Goal: Task Accomplishment & Management: Use online tool/utility

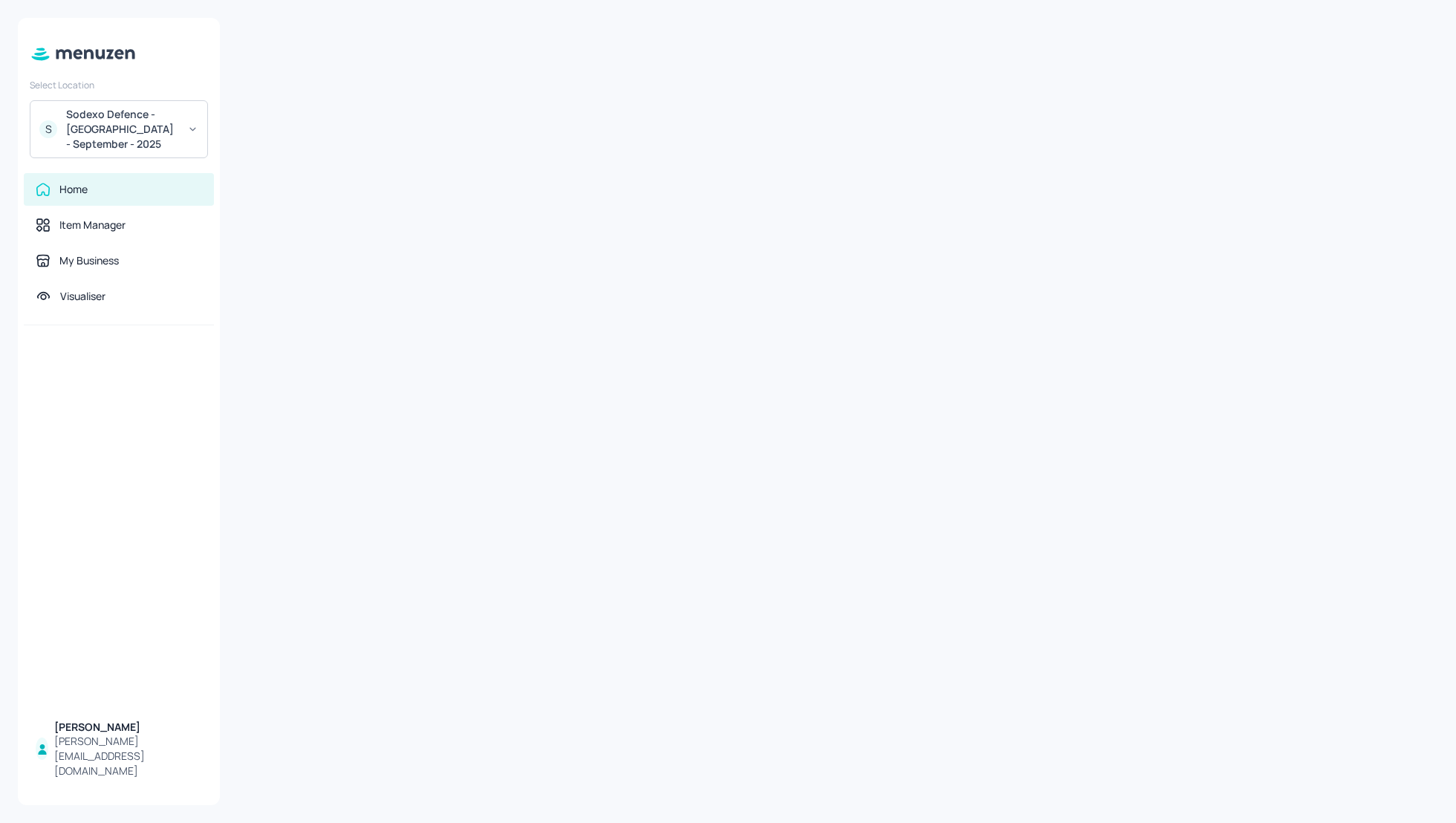
click at [615, 197] on div at bounding box center [838, 411] width 1200 height 787
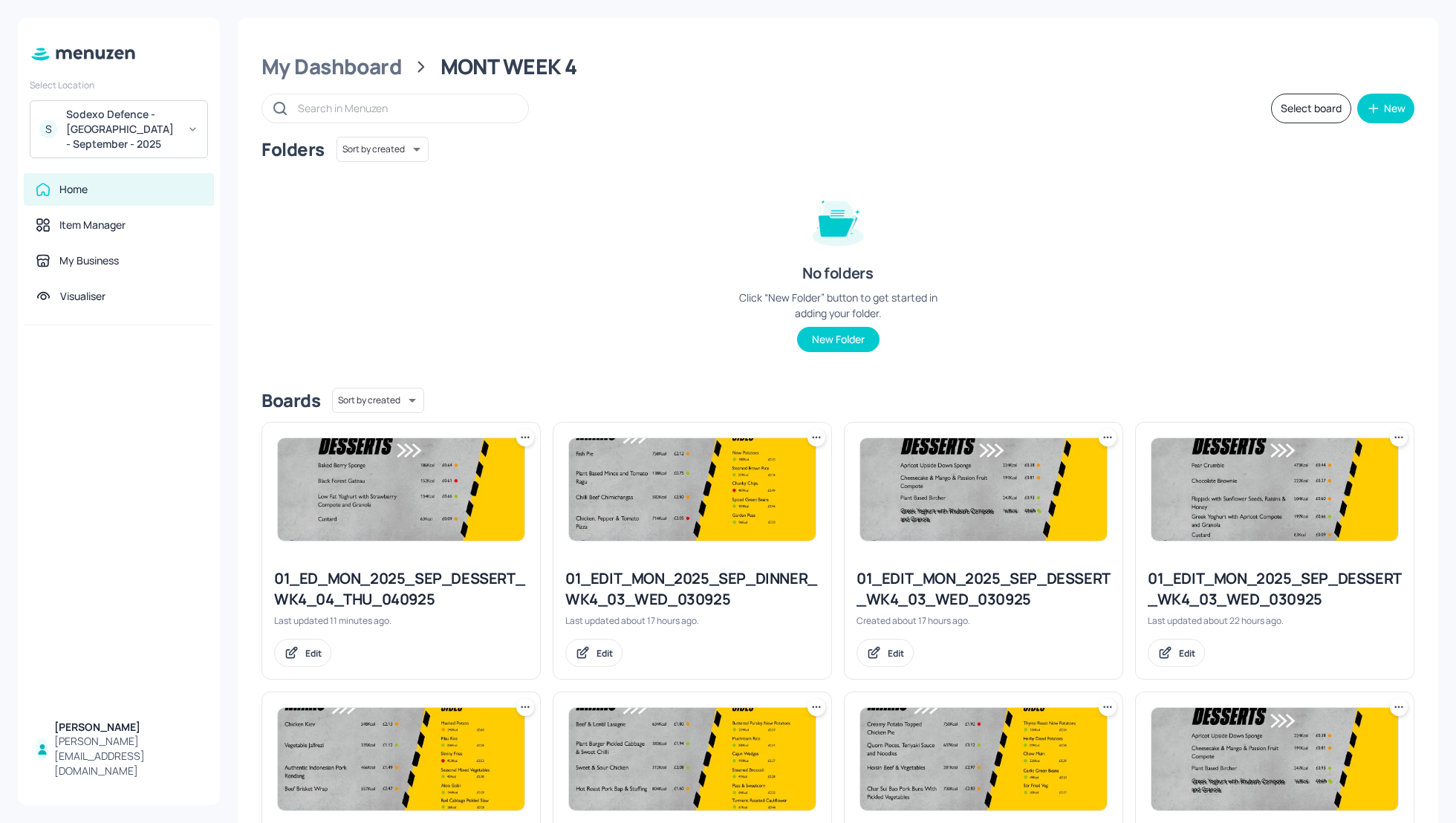
click at [356, 600] on div "01_ED_MON_2025_SEP_DESSERT_WK4_04_THU_040925" at bounding box center [401, 589] width 254 height 41
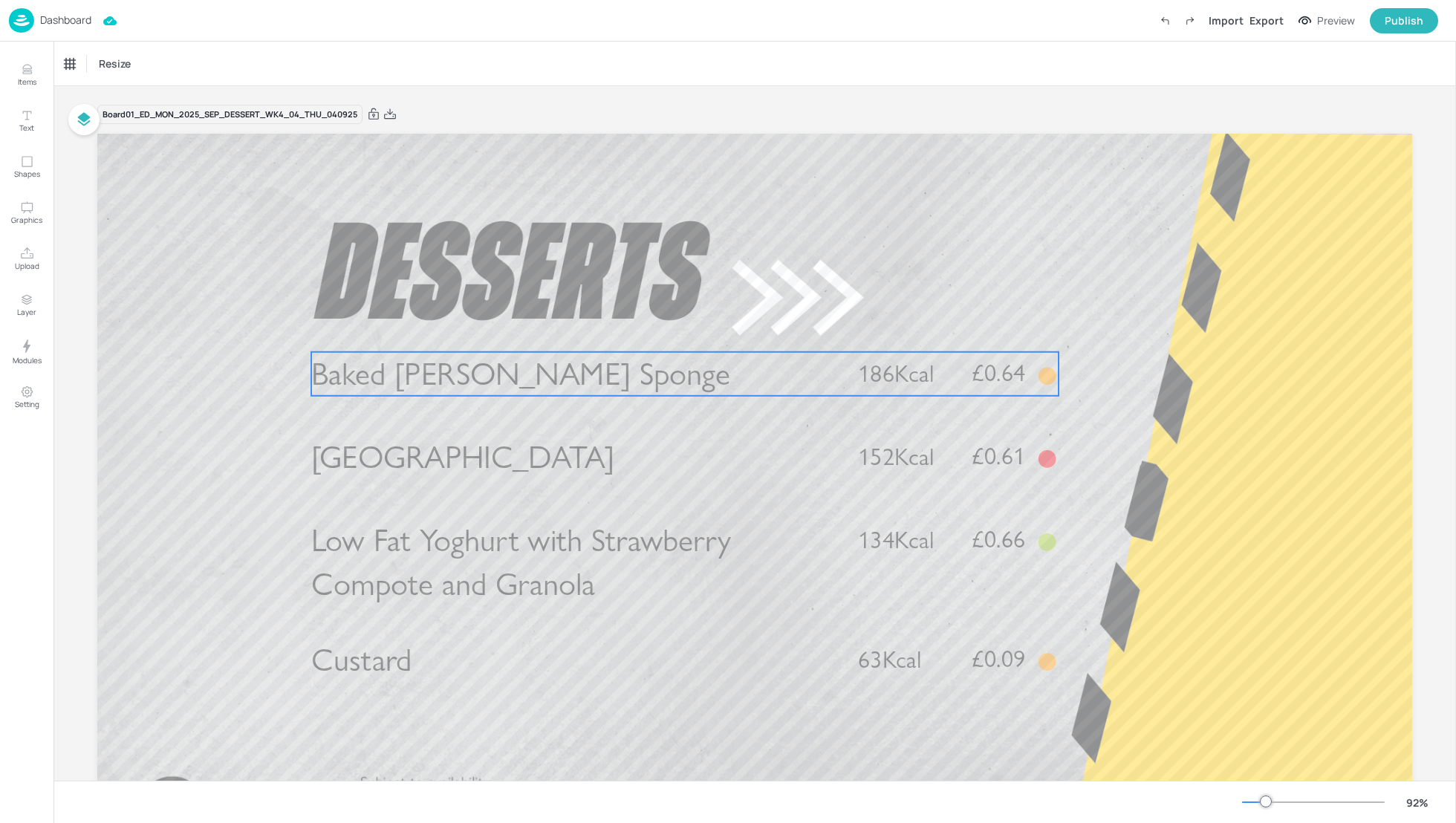
click at [618, 374] on p "Baked [PERSON_NAME] Sponge" at bounding box center [572, 373] width 522 height 44
click at [45, 18] on p "Dashboard" at bounding box center [66, 20] width 51 height 11
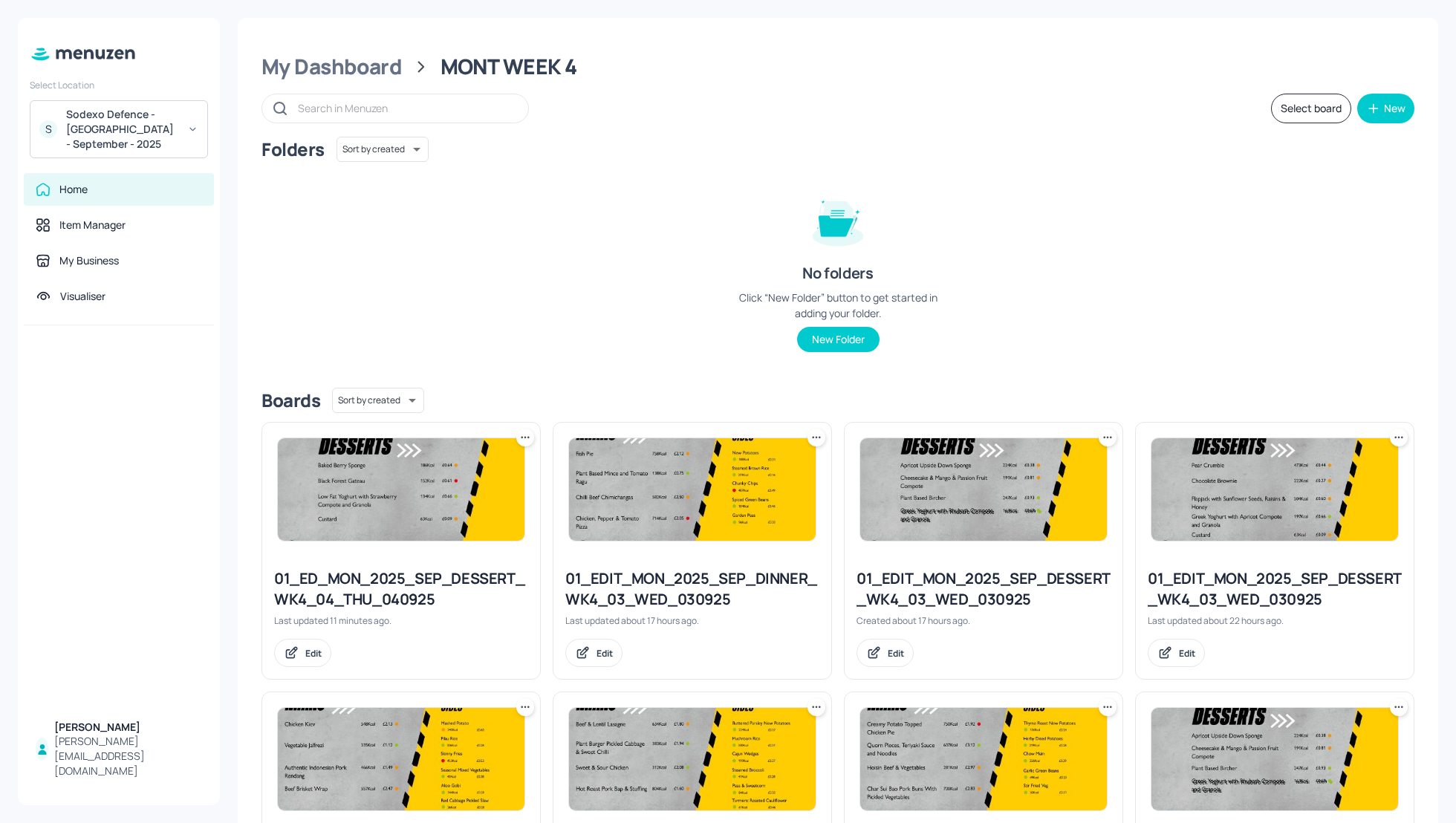
click at [524, 437] on icon at bounding box center [525, 437] width 15 height 15
click at [450, 540] on p "Delete" at bounding box center [444, 543] width 27 height 13
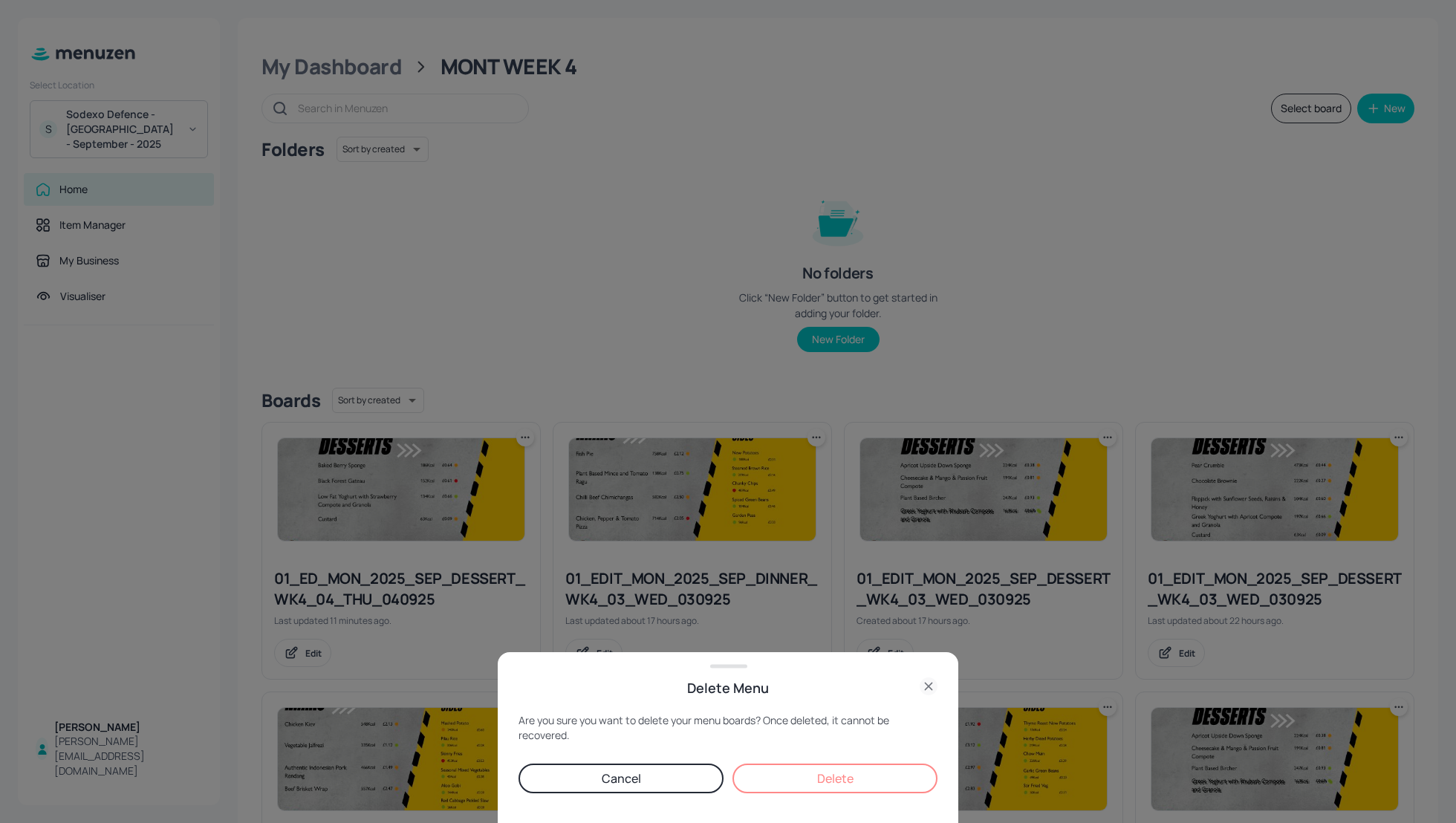
click at [833, 778] on button "Delete" at bounding box center [835, 778] width 205 height 30
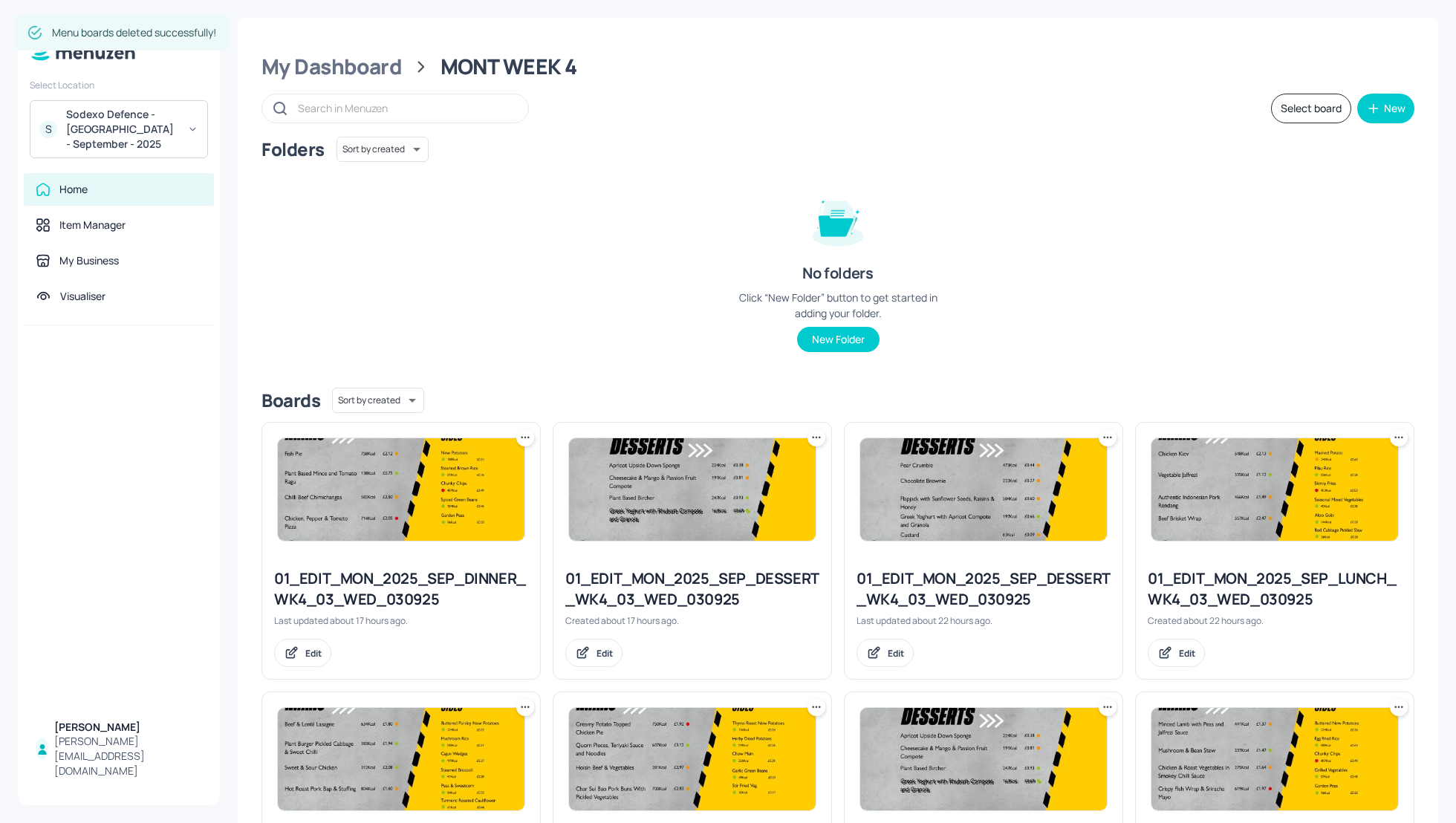
click at [1241, 304] on div "Folders Sort by created id ​ No folders Click “New Folder” button to get starte…" at bounding box center [838, 256] width 1153 height 239
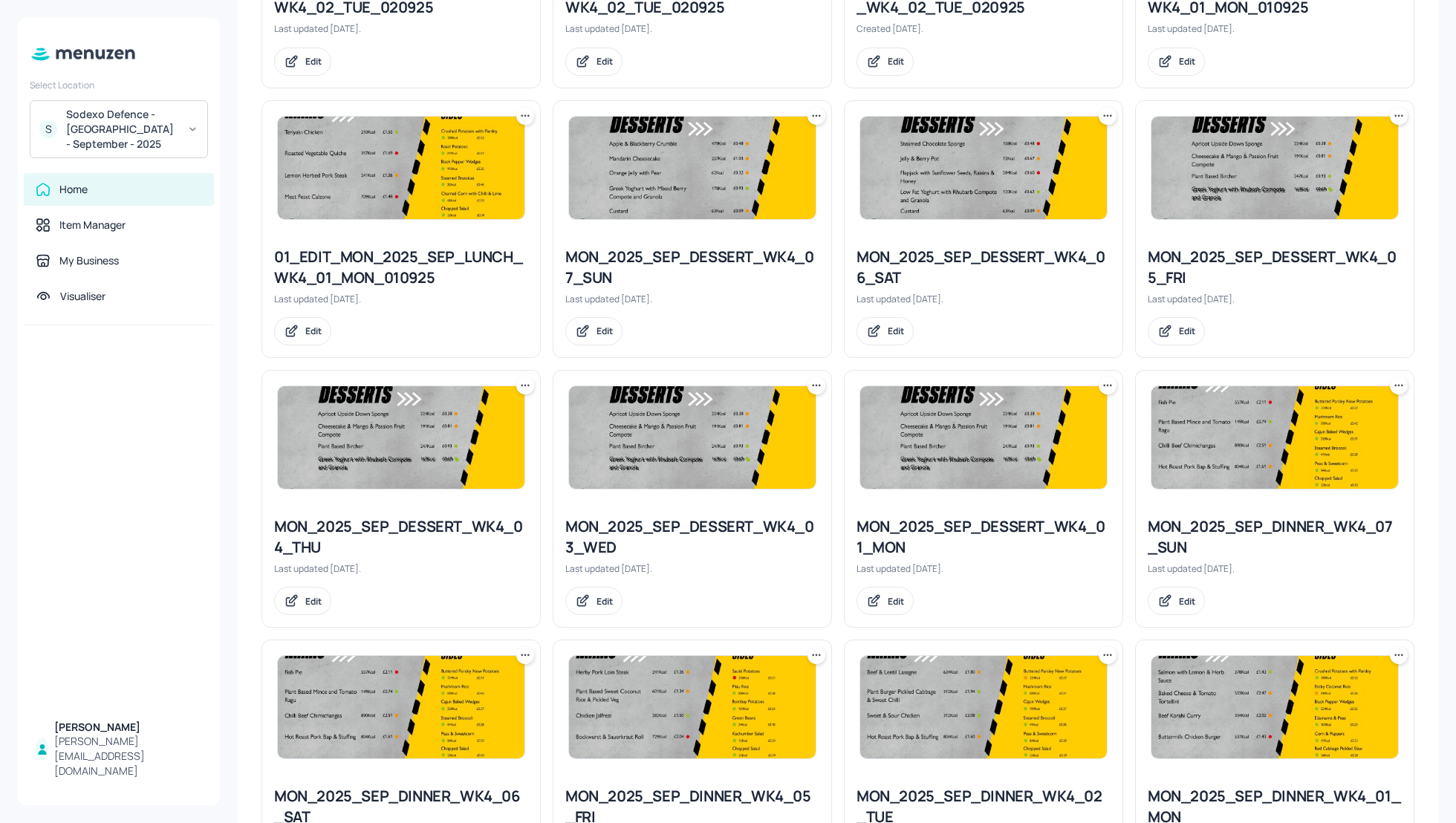
scroll to position [865, 0]
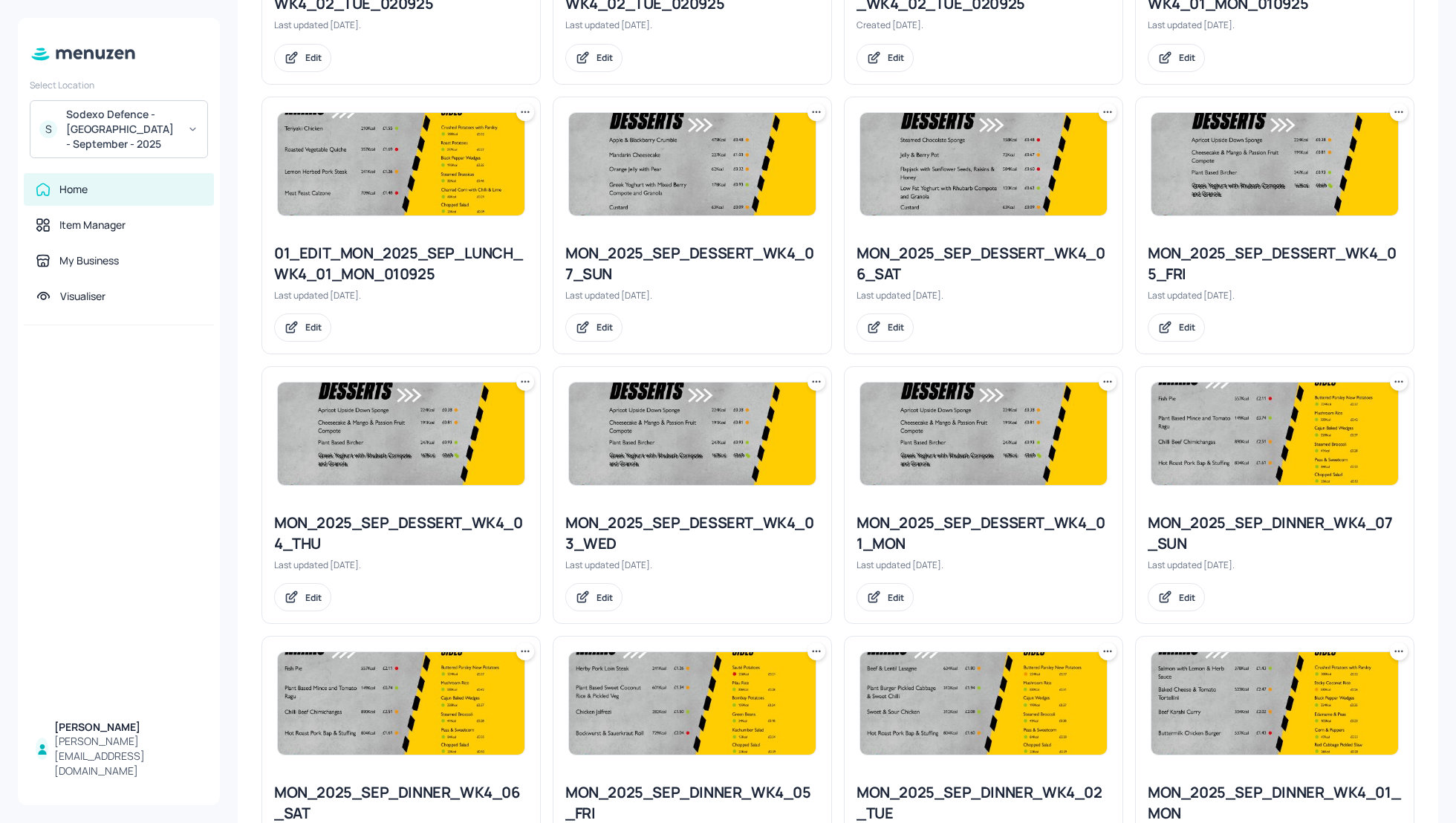
click at [522, 380] on icon at bounding box center [525, 382] width 15 height 15
click at [450, 432] on p "Duplicate" at bounding box center [450, 434] width 40 height 13
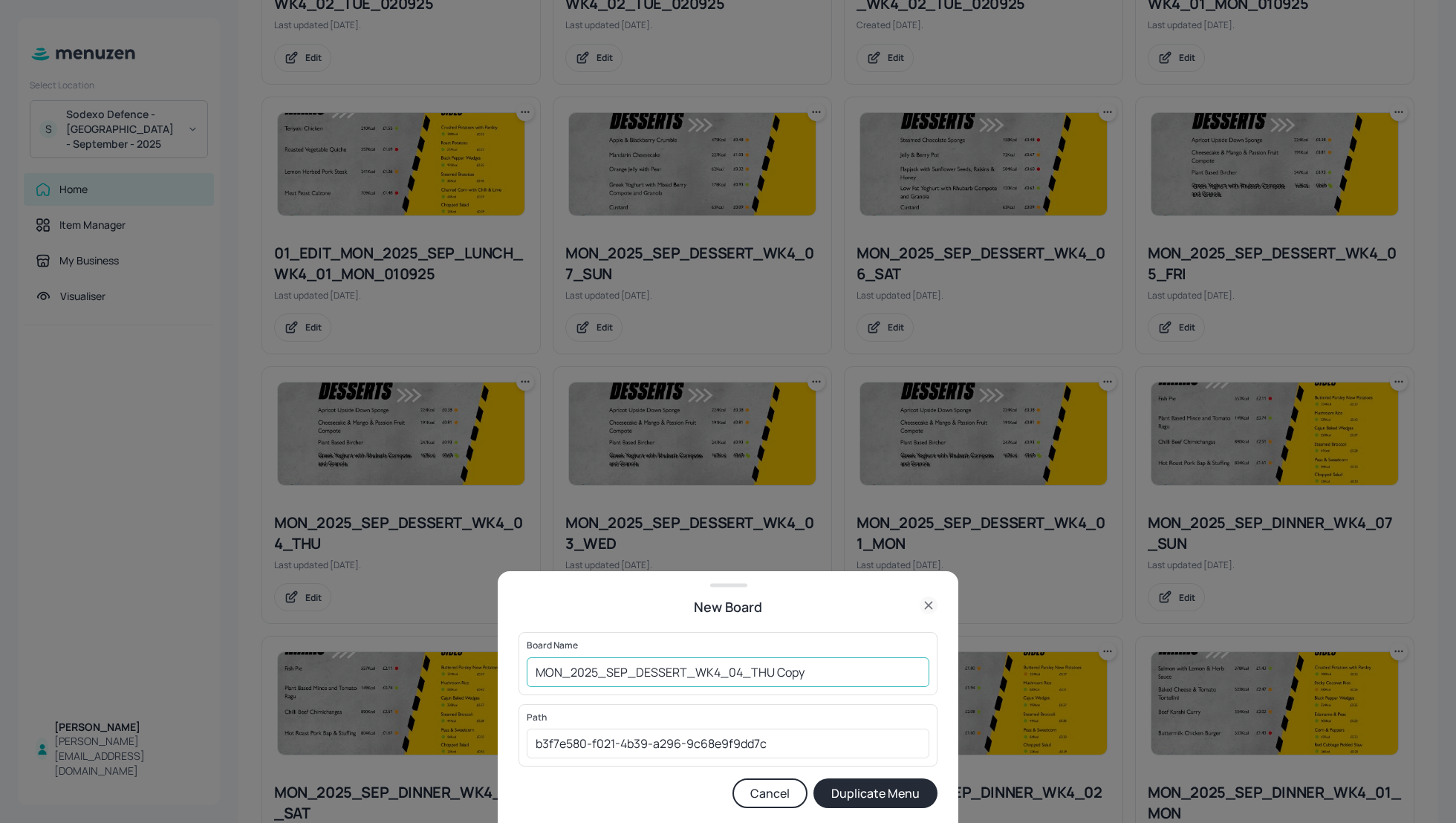
click at [528, 670] on input "MON_2025_SEP_DESSERT_WK4_04_THU Copy" at bounding box center [728, 672] width 402 height 30
click at [874, 668] on input "01_EDIT_MON_2025_SEP_DESSERT_WK4_04_THU Cop" at bounding box center [728, 672] width 402 height 30
type input "01_EDIT_MON_2025_SEP_DESSERT_WK4_04_THU_040925"
click at [885, 800] on button "Duplicate Menu" at bounding box center [875, 793] width 124 height 30
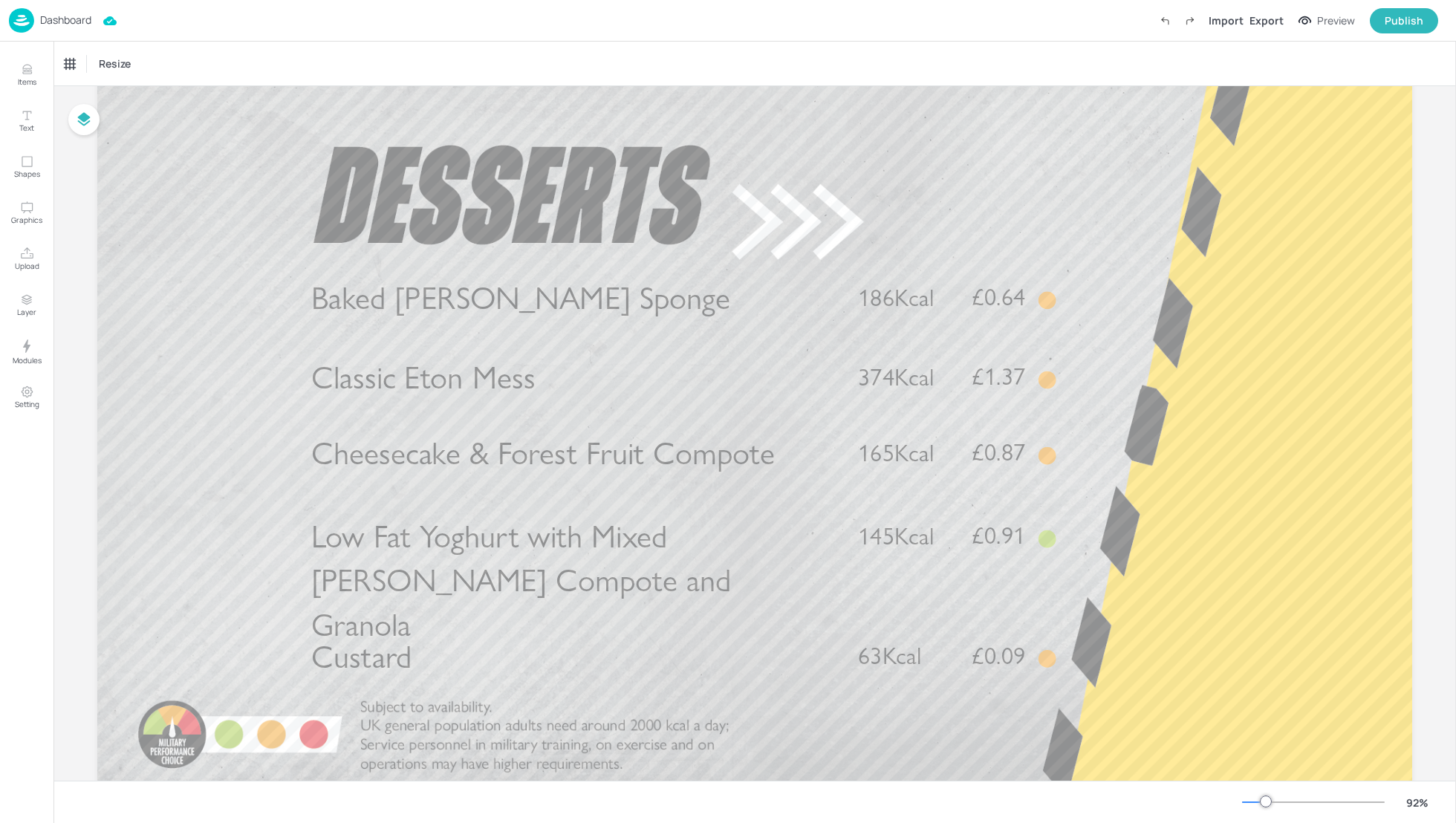
scroll to position [79, 0]
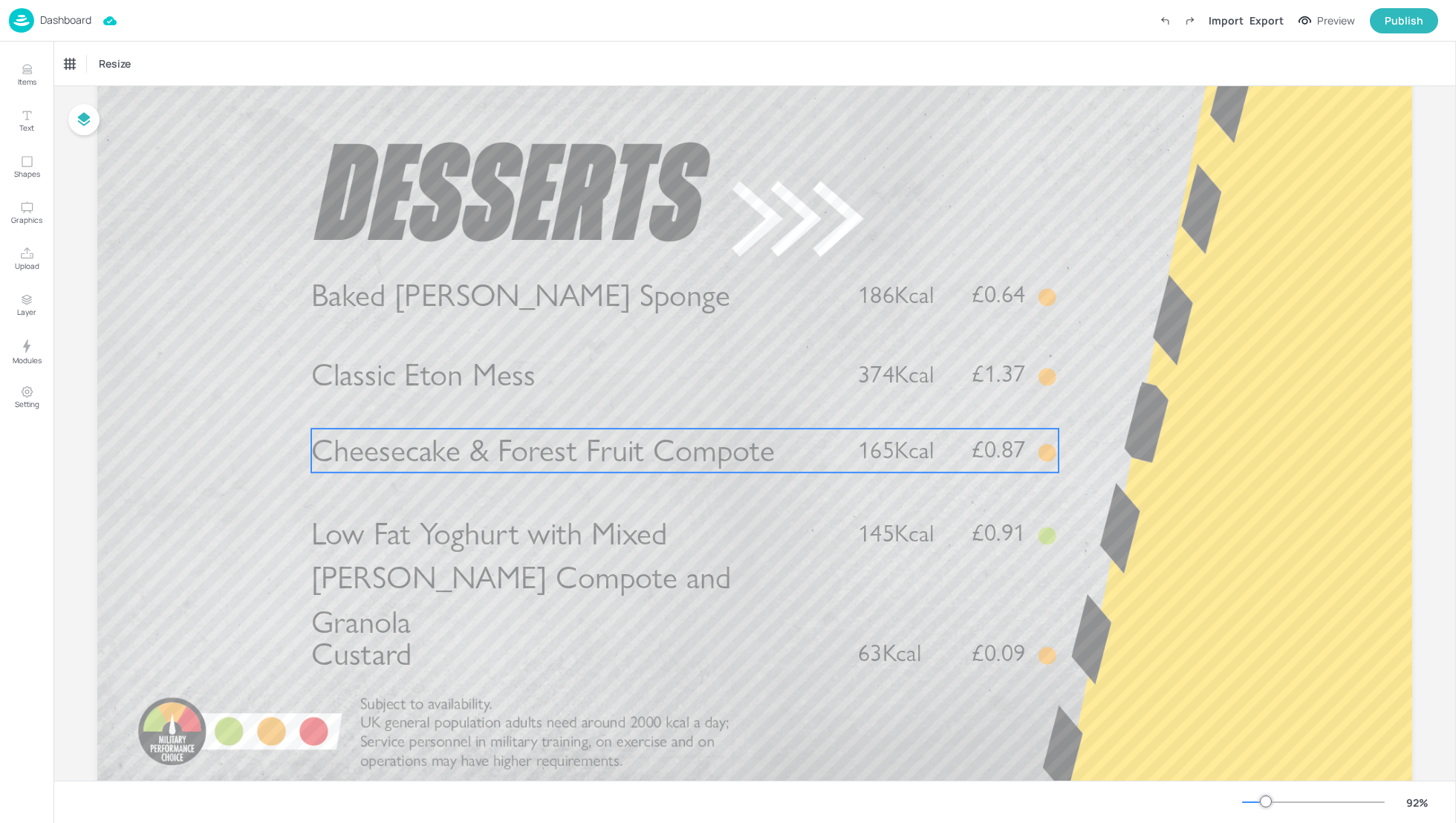
click at [522, 455] on span "Cheesecake & Forest Fruit Compote" at bounding box center [543, 450] width 464 height 39
click at [729, 405] on icon "Delete" at bounding box center [733, 404] width 7 height 7
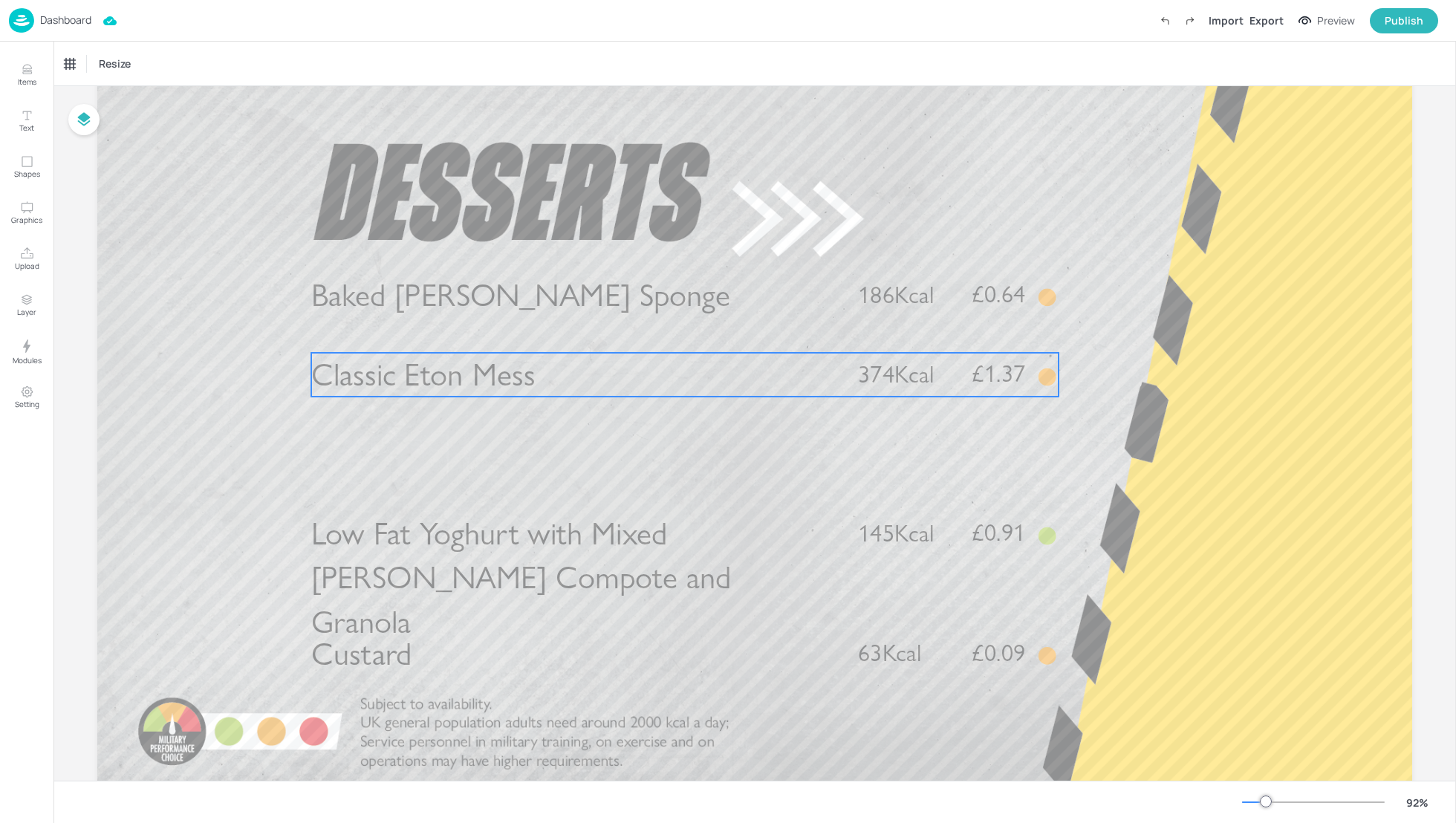
click at [480, 385] on span "Classic Eton Mess" at bounding box center [422, 375] width 223 height 39
click at [728, 329] on icon "Delete" at bounding box center [733, 328] width 11 height 12
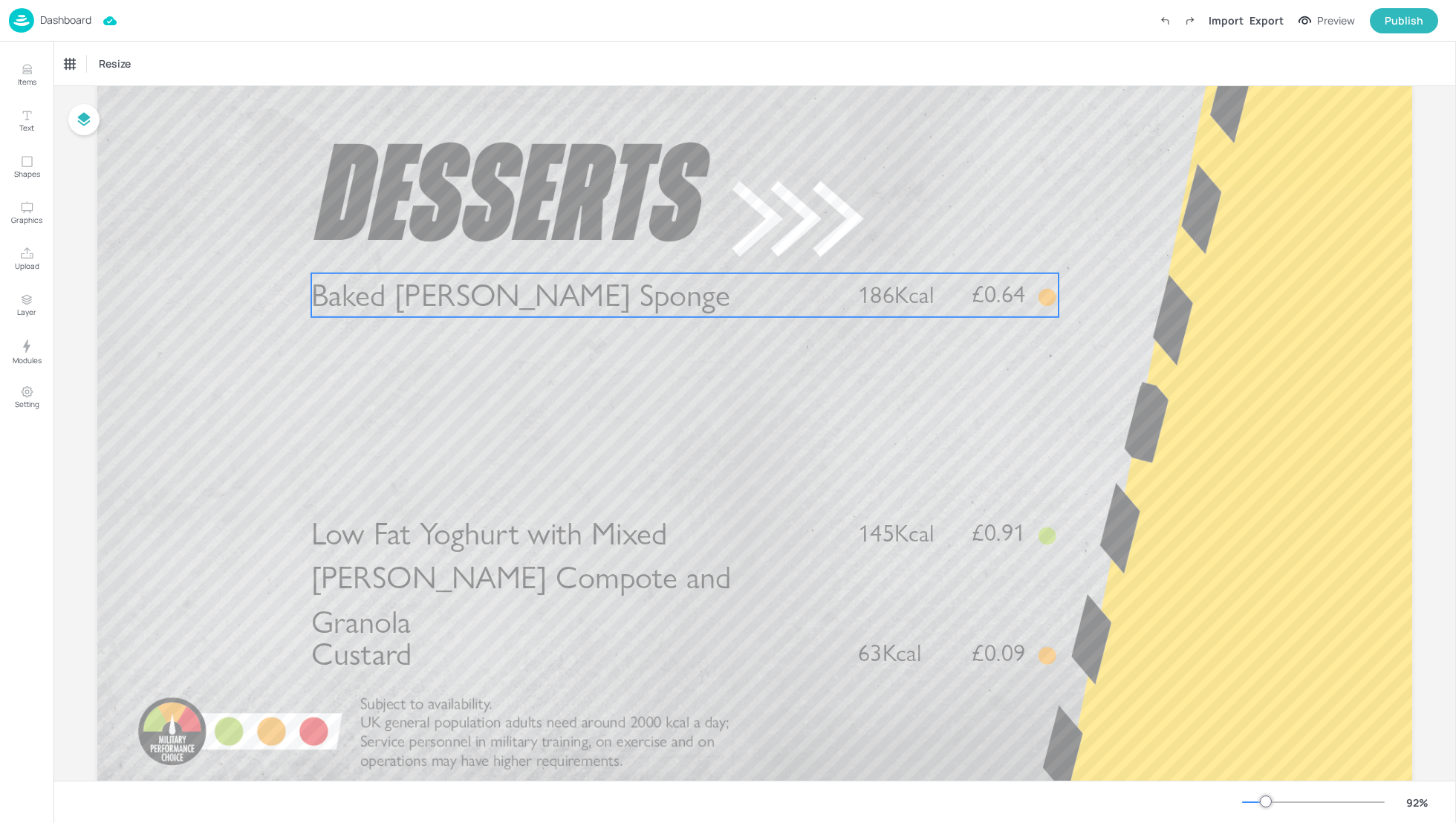
click at [562, 290] on p "Baked [PERSON_NAME] Sponge" at bounding box center [572, 295] width 522 height 44
click at [119, 71] on div "Baked [PERSON_NAME] Sponge" at bounding box center [134, 64] width 149 height 25
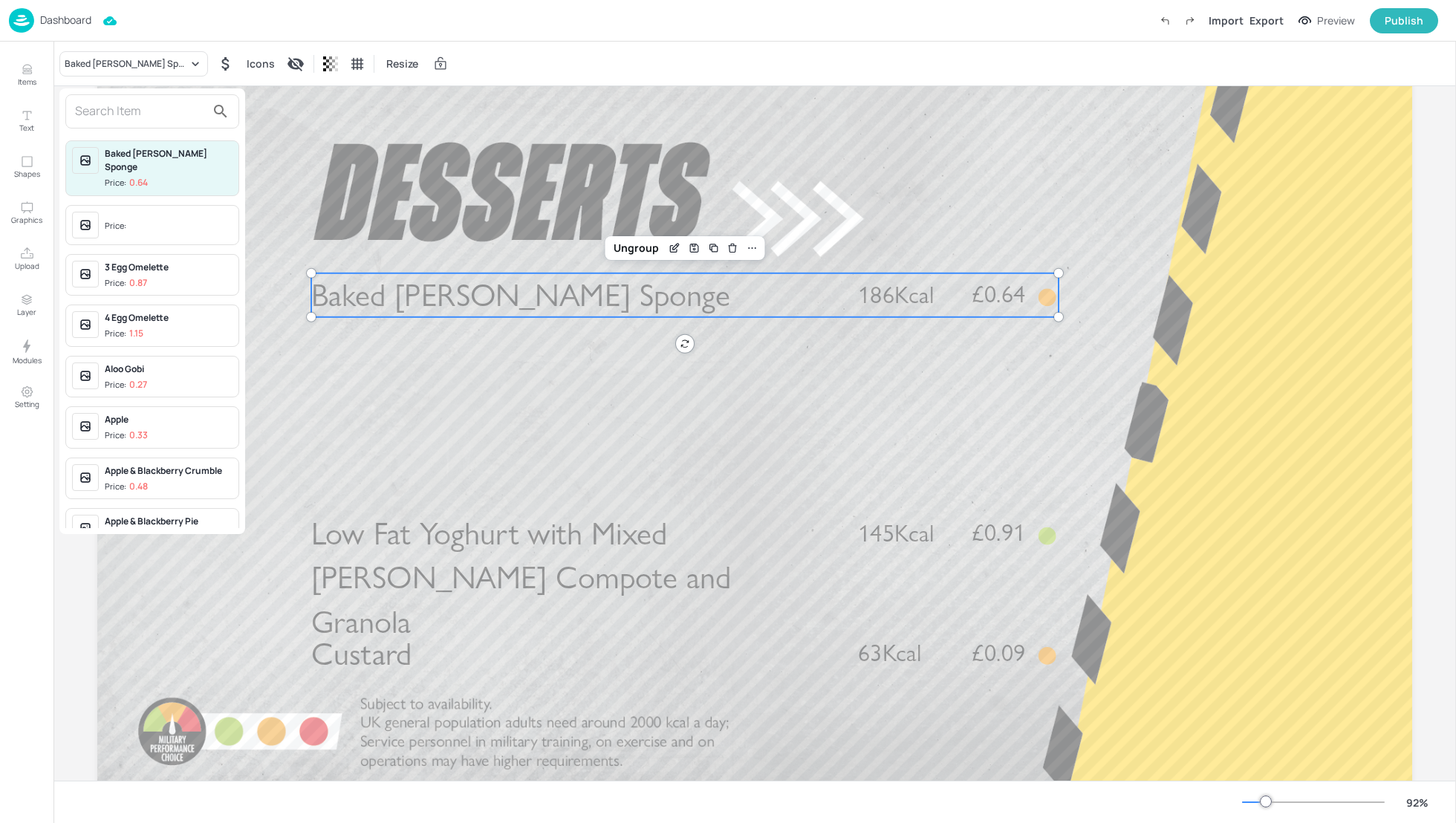
click at [110, 118] on input "text" at bounding box center [140, 111] width 131 height 24
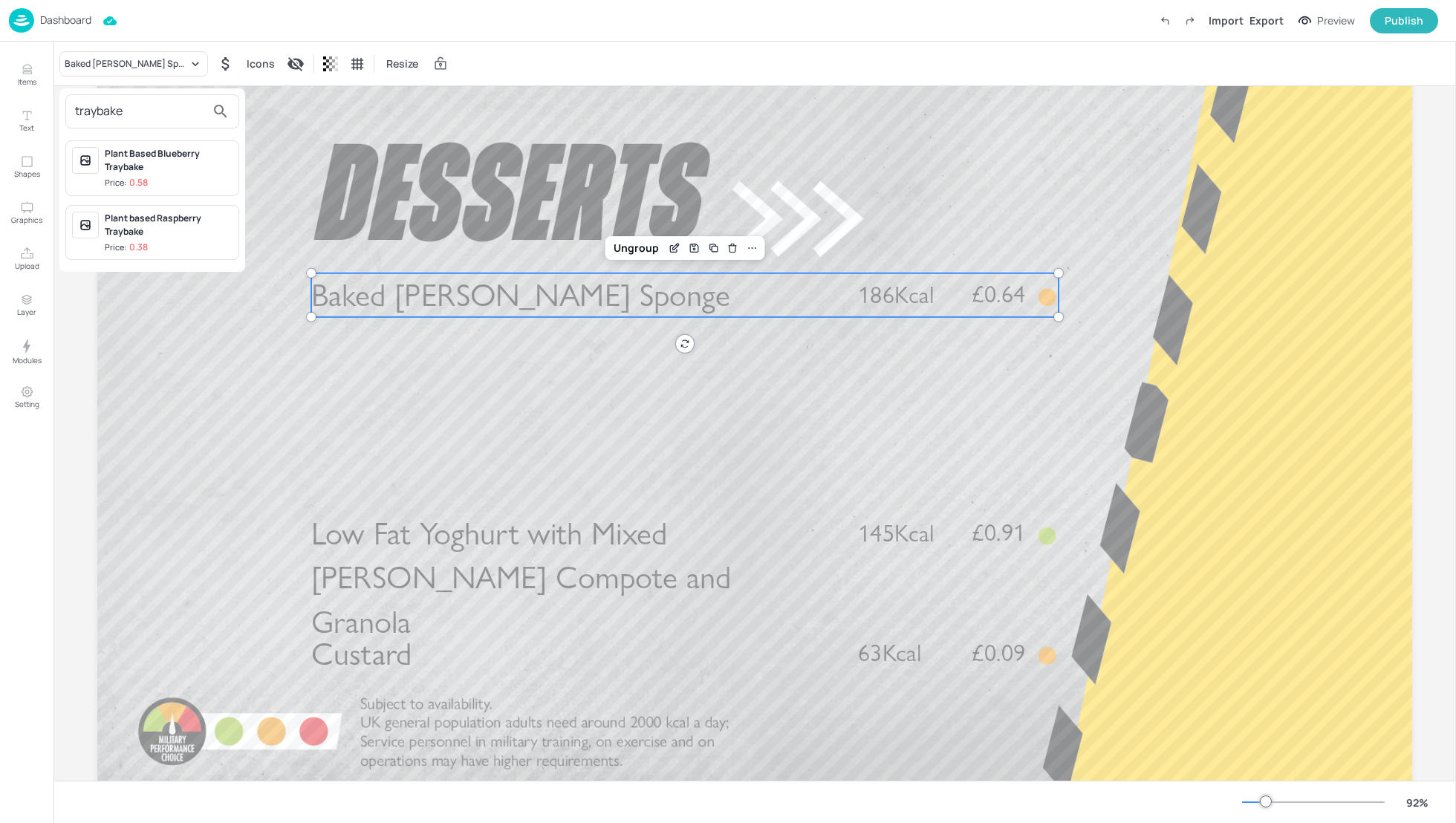
type input "traybake"
click at [153, 172] on div "Plant Based Blueberry Traybake" at bounding box center [168, 160] width 128 height 27
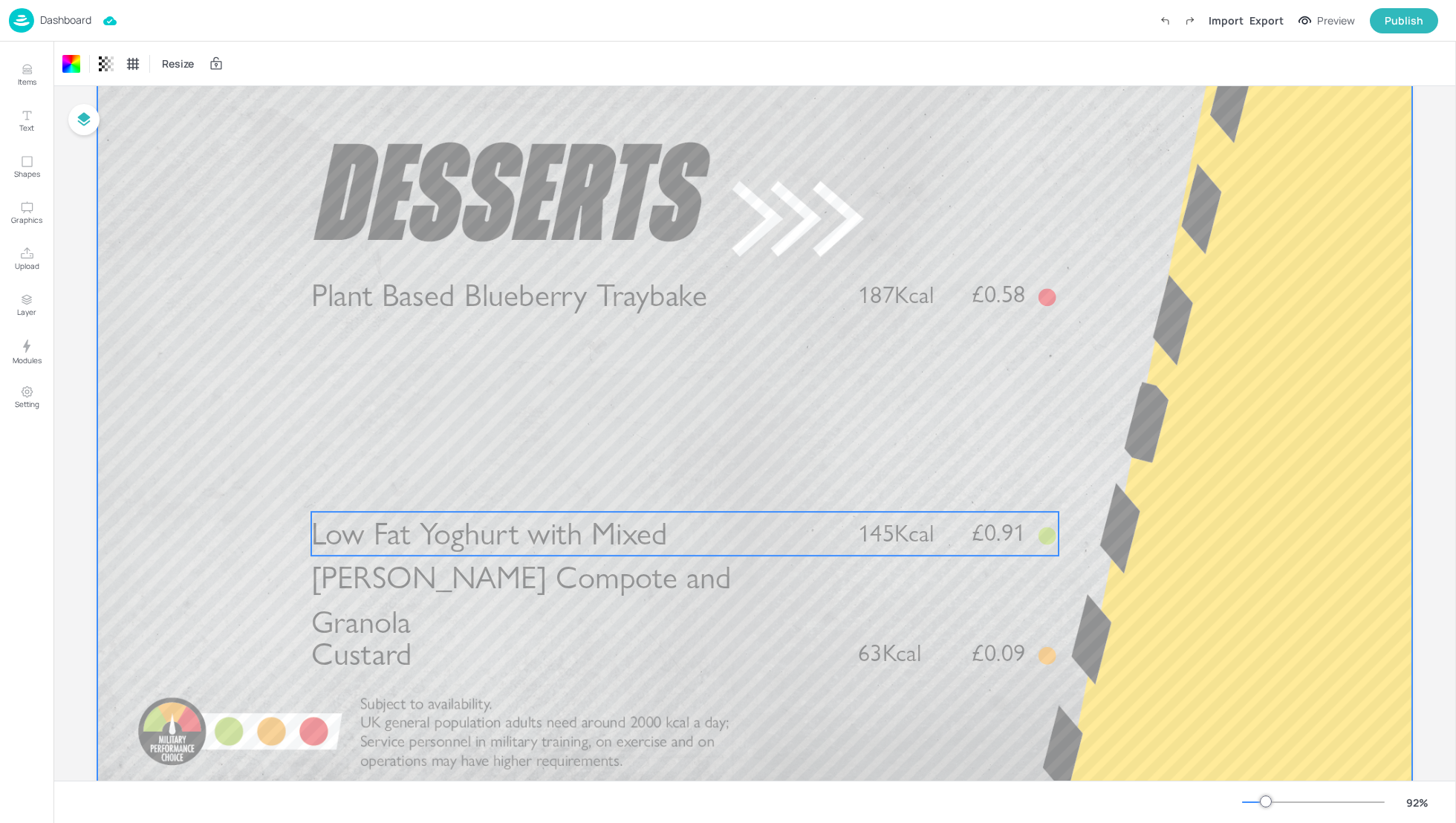
click at [543, 552] on span "Low Fat Yoghurt with Mixed [PERSON_NAME] Compote and Granola" at bounding box center [521, 577] width 420 height 126
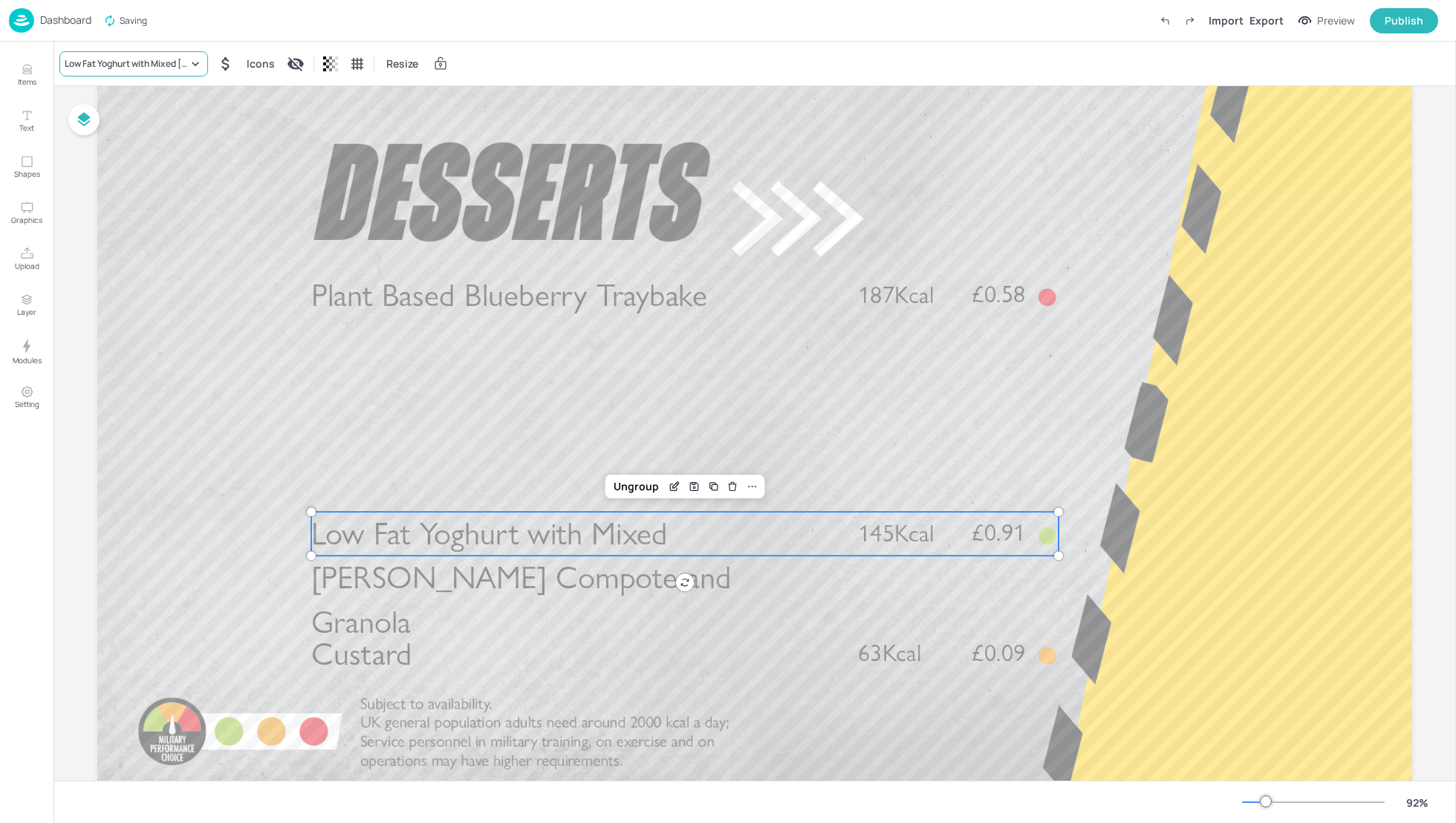
click at [120, 61] on div "Low Fat Yoghurt with Mixed [PERSON_NAME] Compote and Granola" at bounding box center [126, 64] width 124 height 13
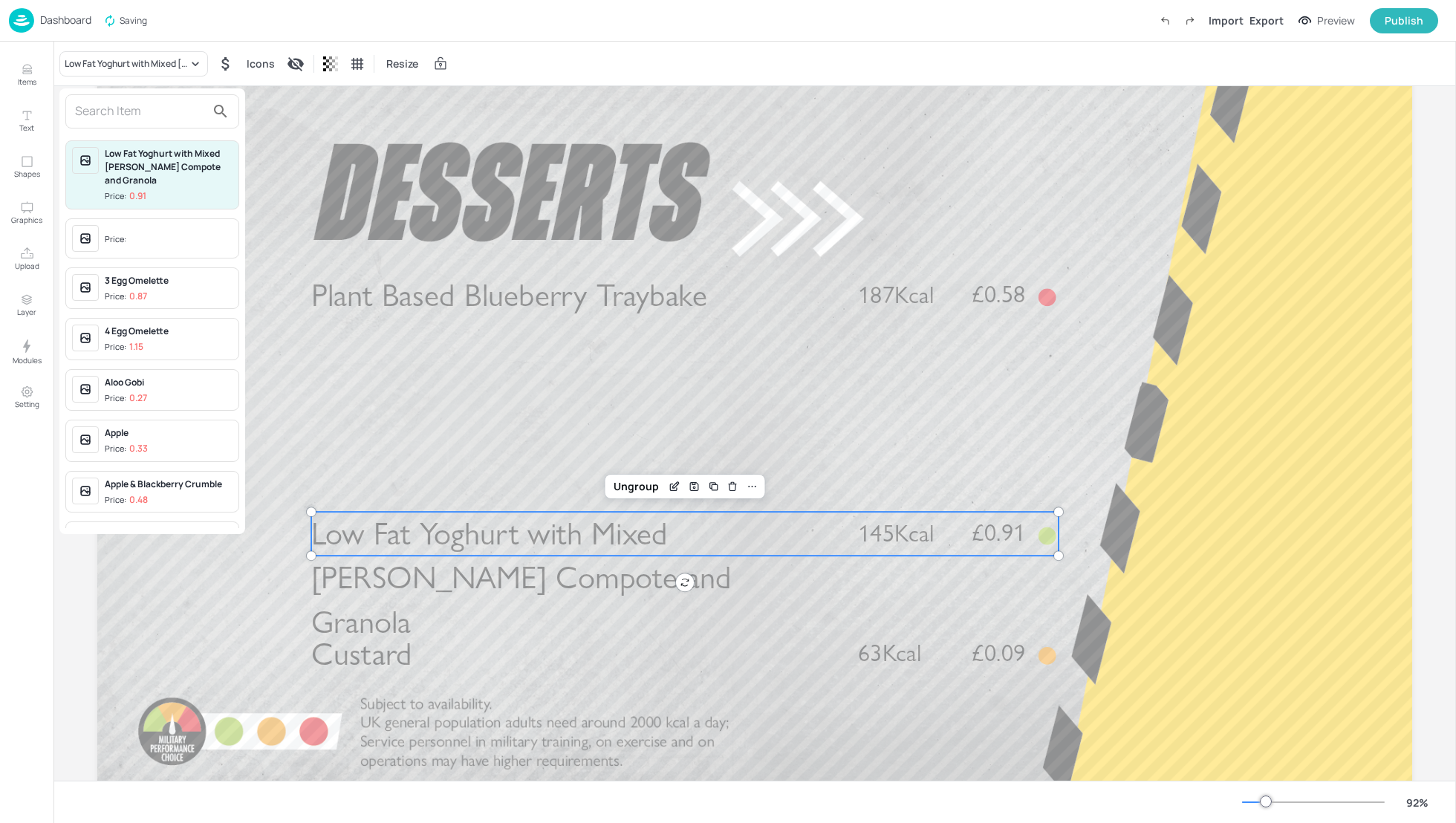
click at [99, 110] on input "text" at bounding box center [140, 111] width 131 height 24
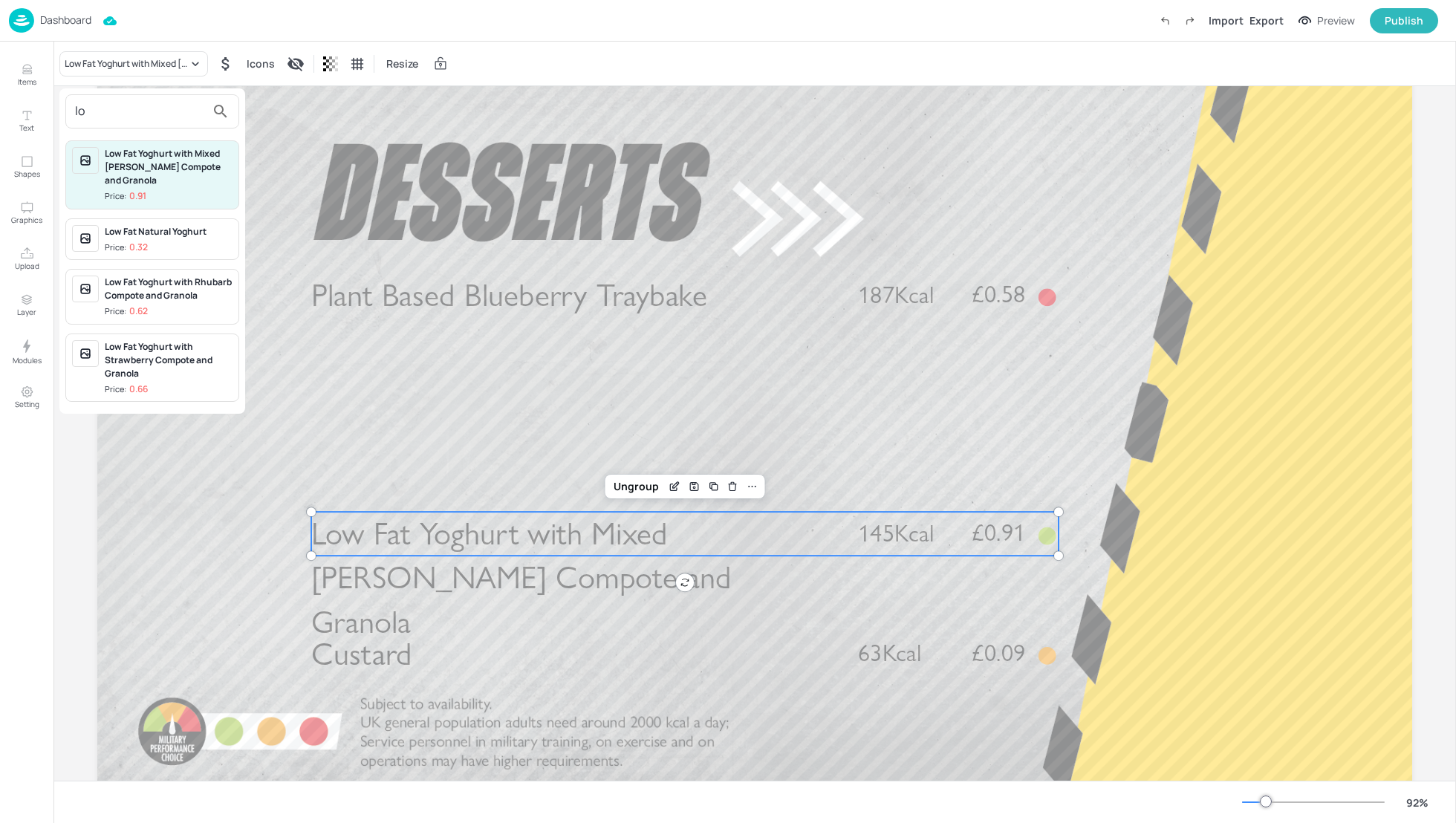
type input "l"
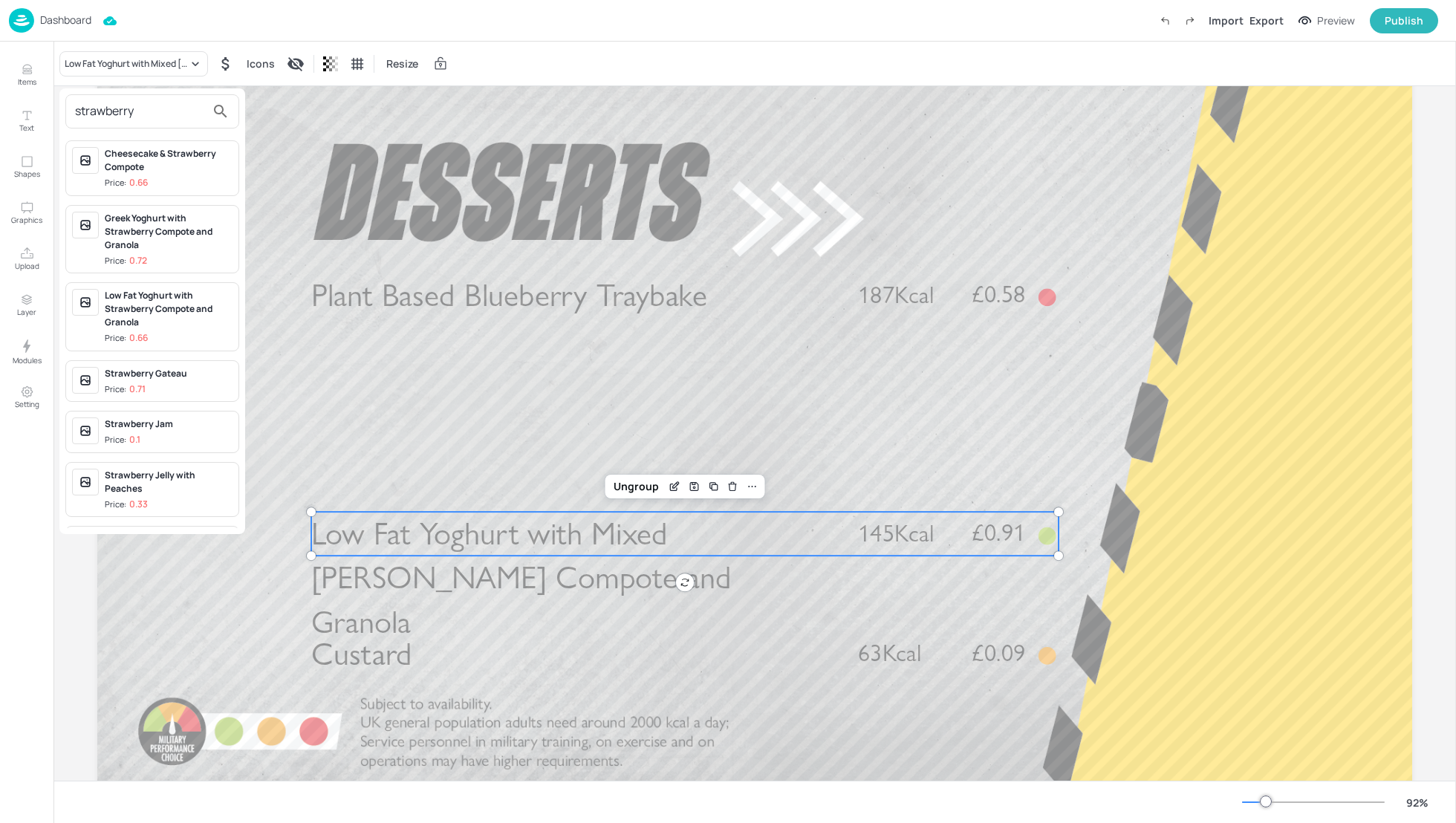
type input "strawberry"
click at [158, 314] on div "Low Fat Yoghurt with Strawberry Compote and Granola" at bounding box center [168, 309] width 128 height 40
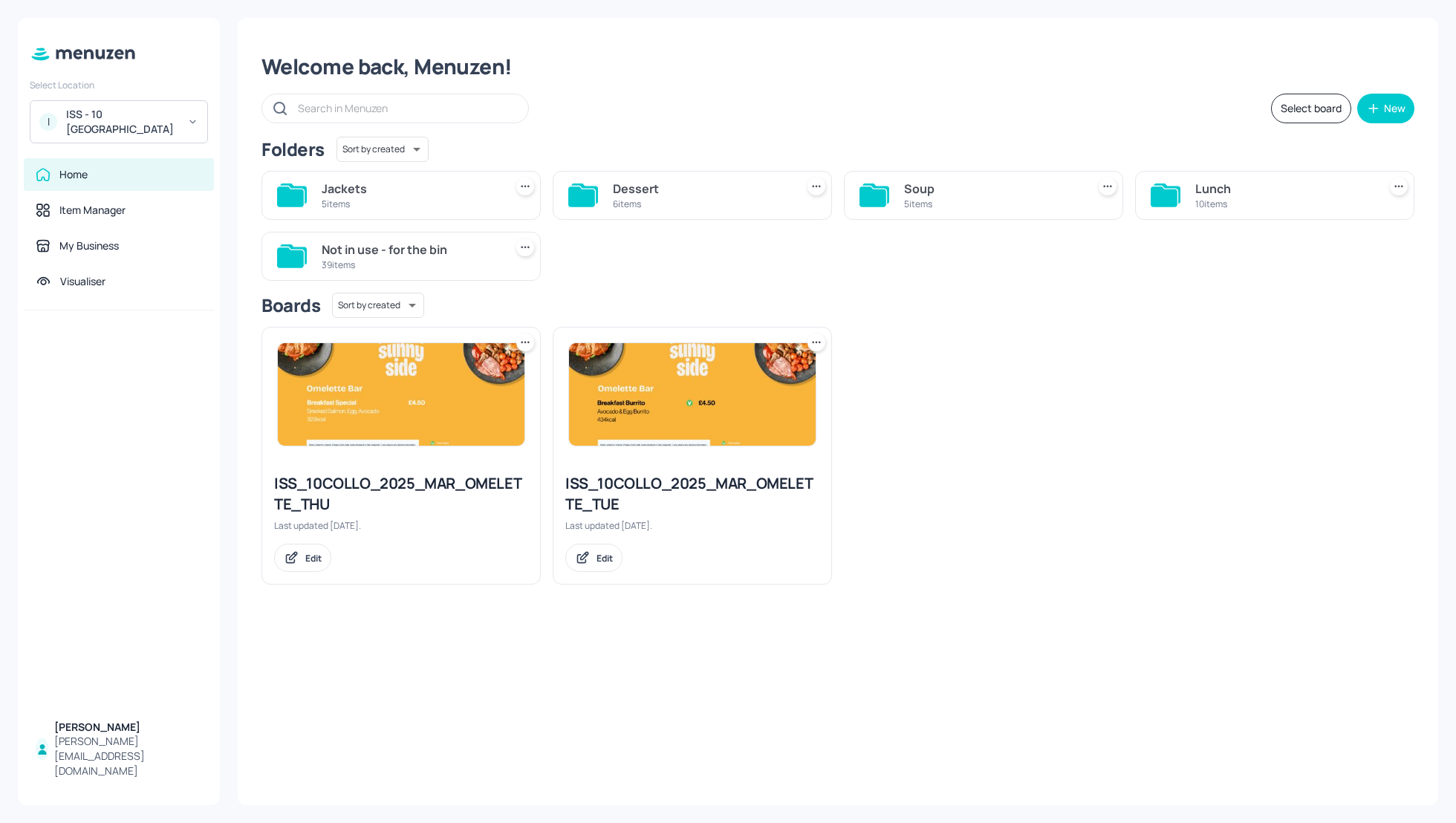
click at [639, 187] on div "Dessert" at bounding box center [701, 188] width 177 height 17
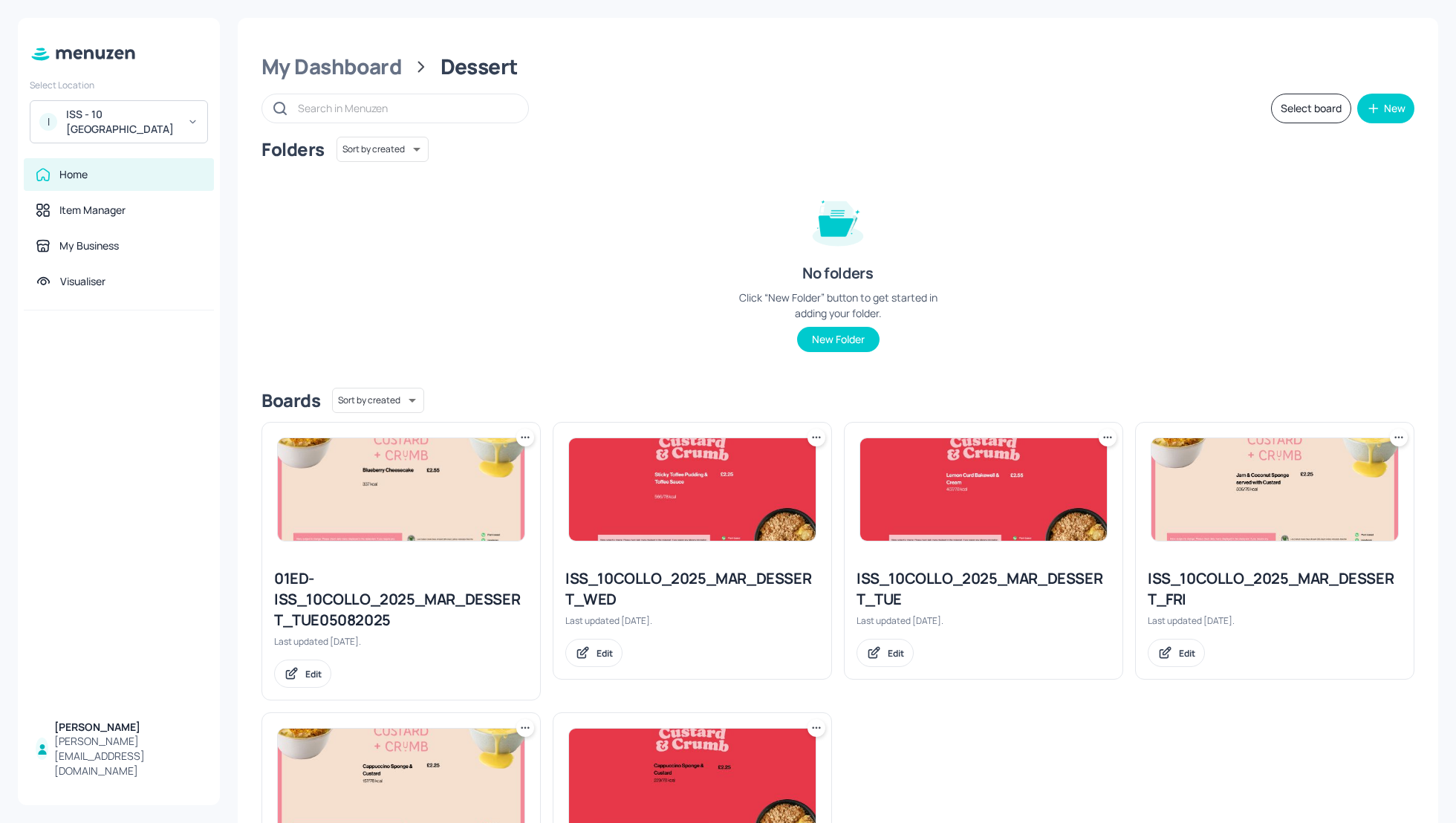
click at [1035, 247] on div "Folders Sort by created id ​ No folders Click “New Folder” button to get starte…" at bounding box center [838, 256] width 1153 height 239
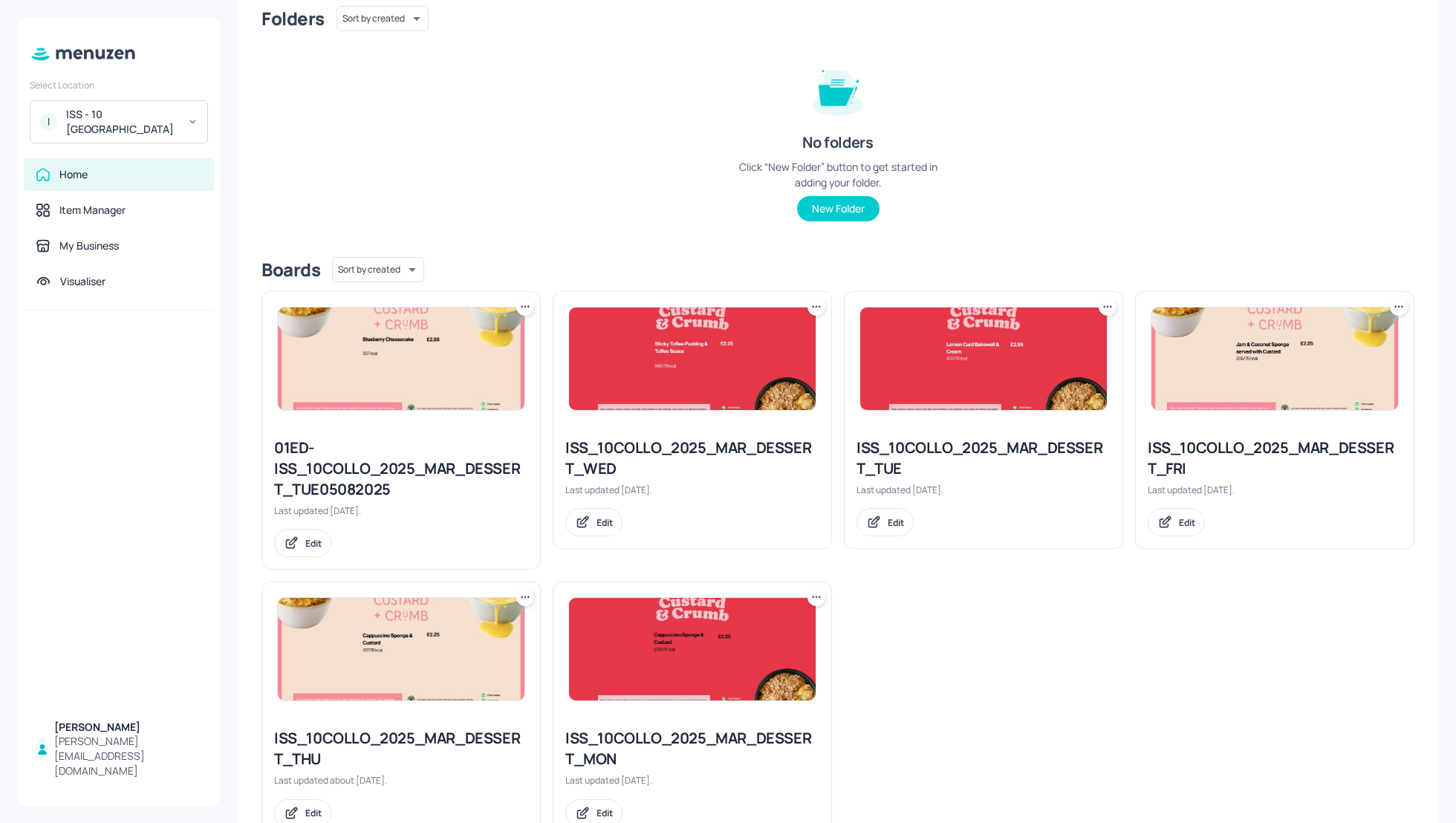
scroll to position [181, 0]
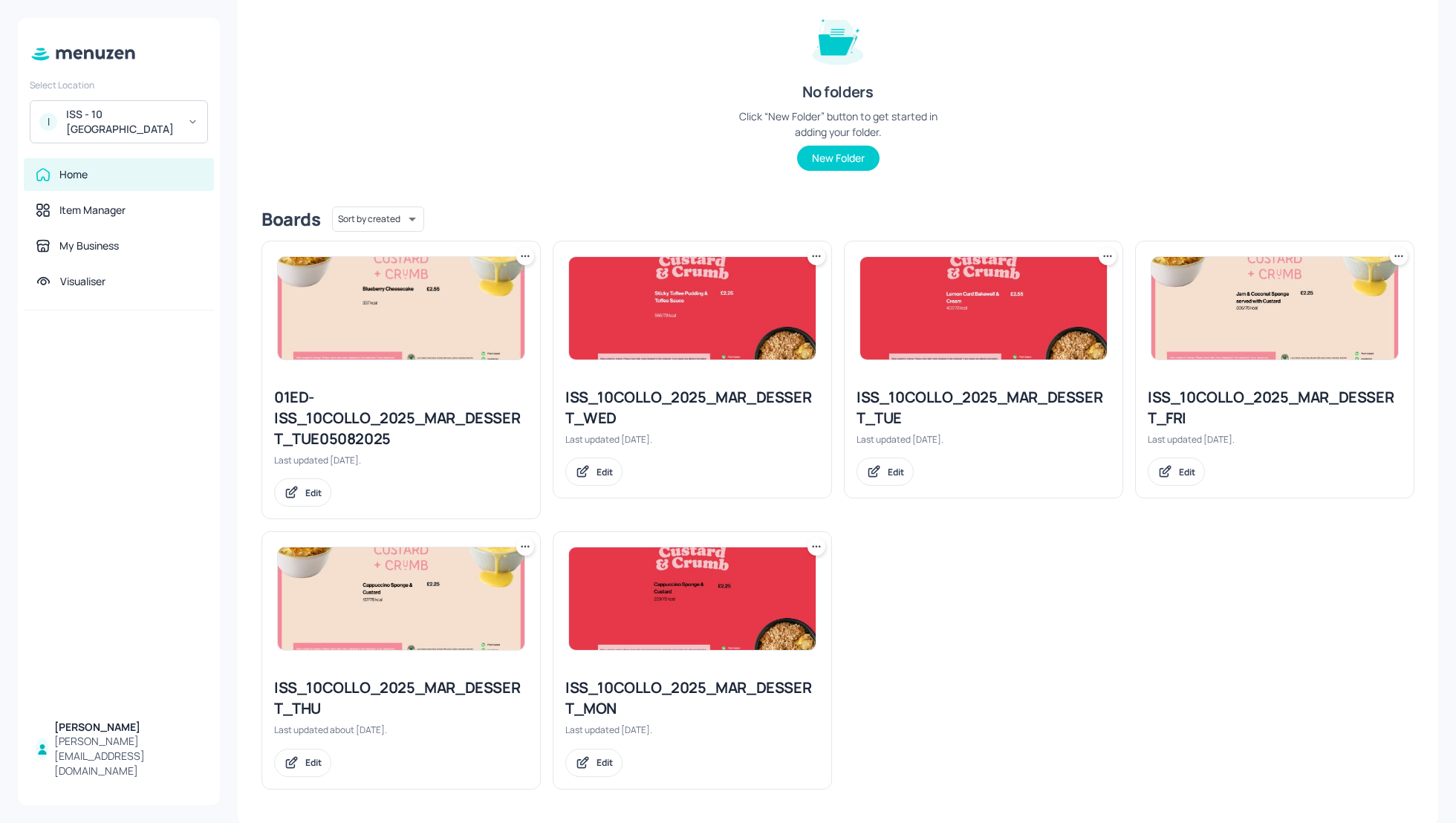
click at [348, 684] on div "ISS_10COLLO_2025_MAR_DESSERT_THU" at bounding box center [401, 699] width 254 height 41
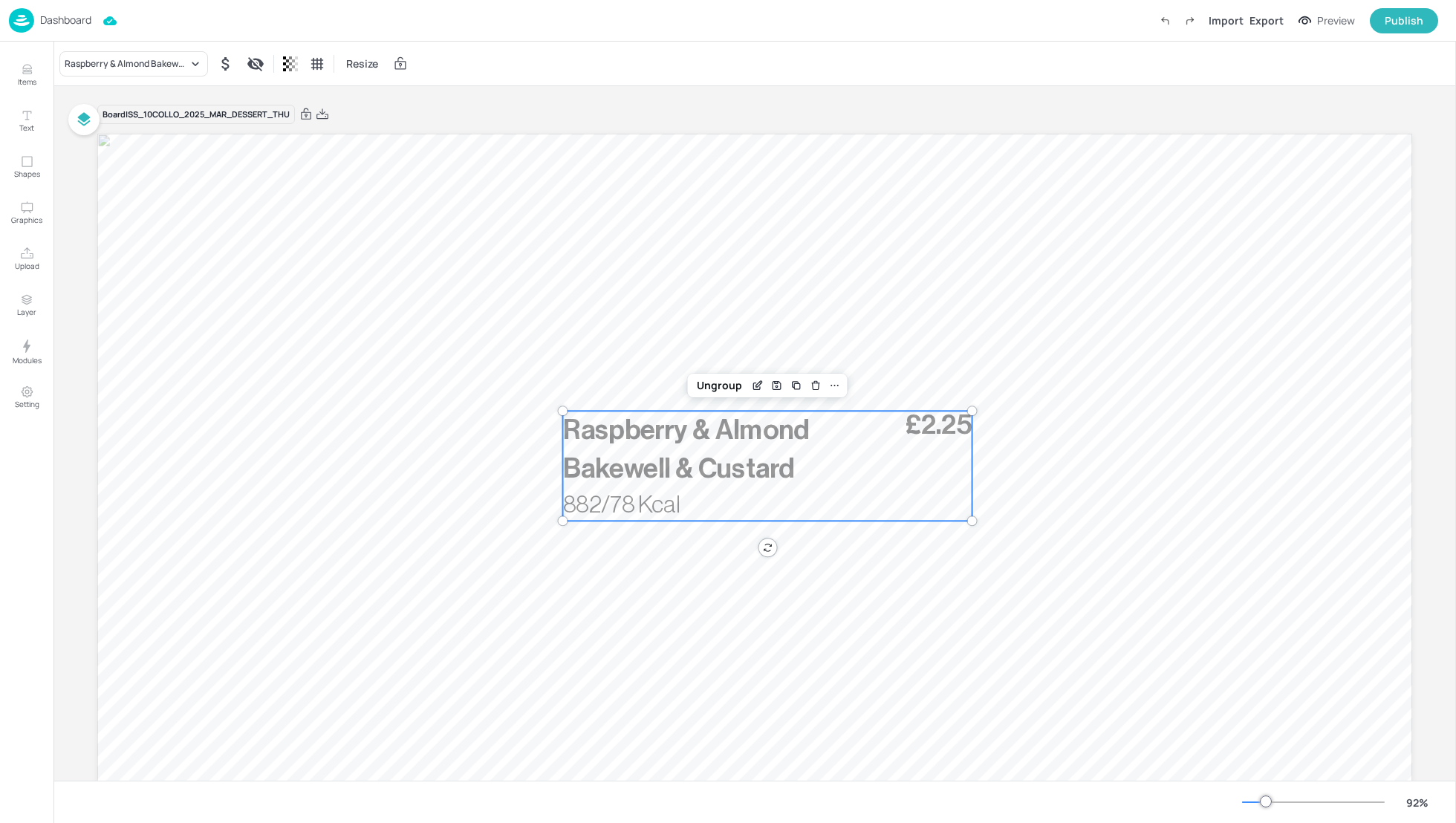
click at [747, 411] on p "Raspberry & Almond Bakewell & Custard" at bounding box center [733, 449] width 339 height 76
click at [22, 261] on p "Upload" at bounding box center [27, 265] width 25 height 11
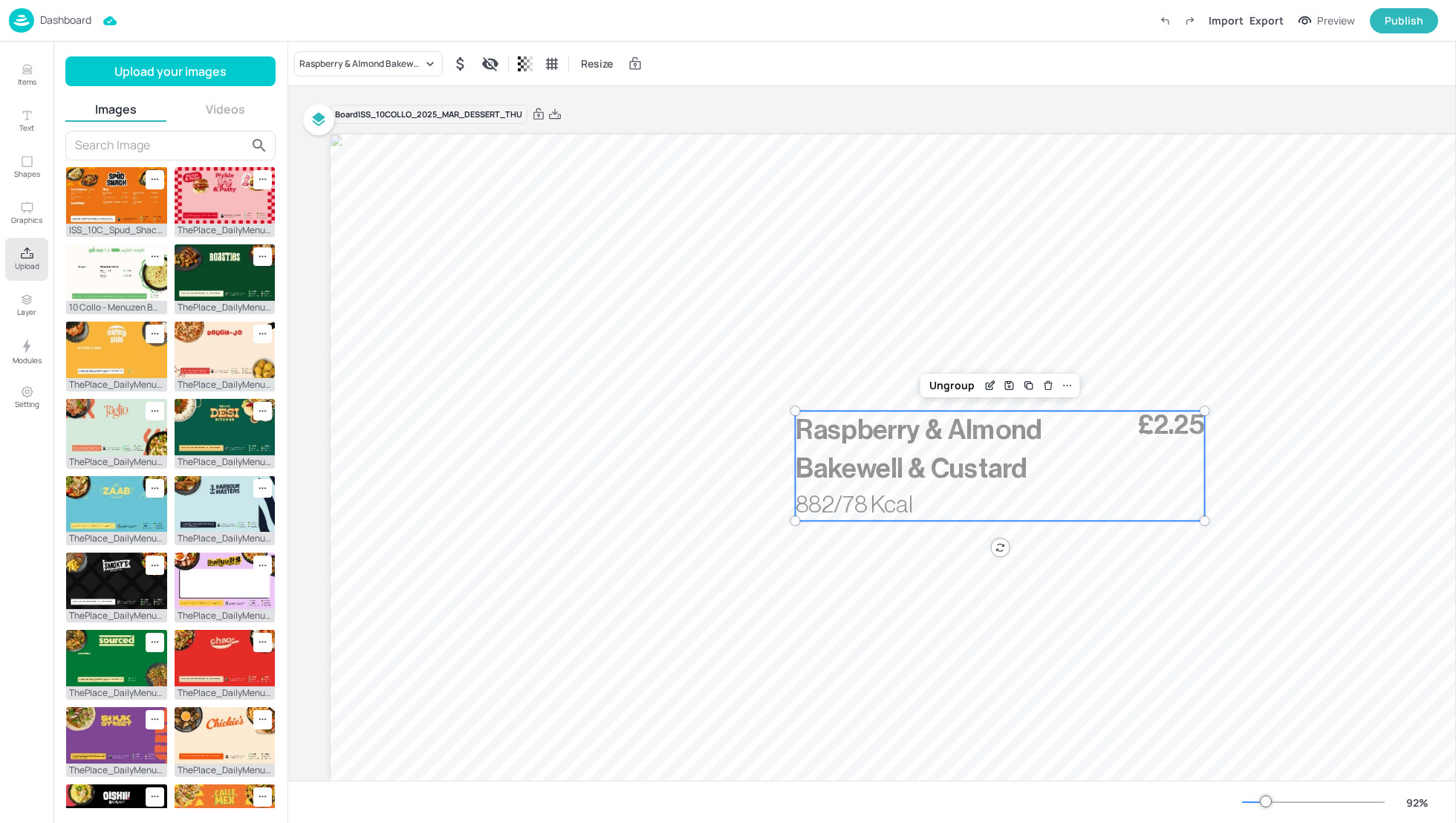
click at [114, 148] on input "text" at bounding box center [160, 145] width 172 height 24
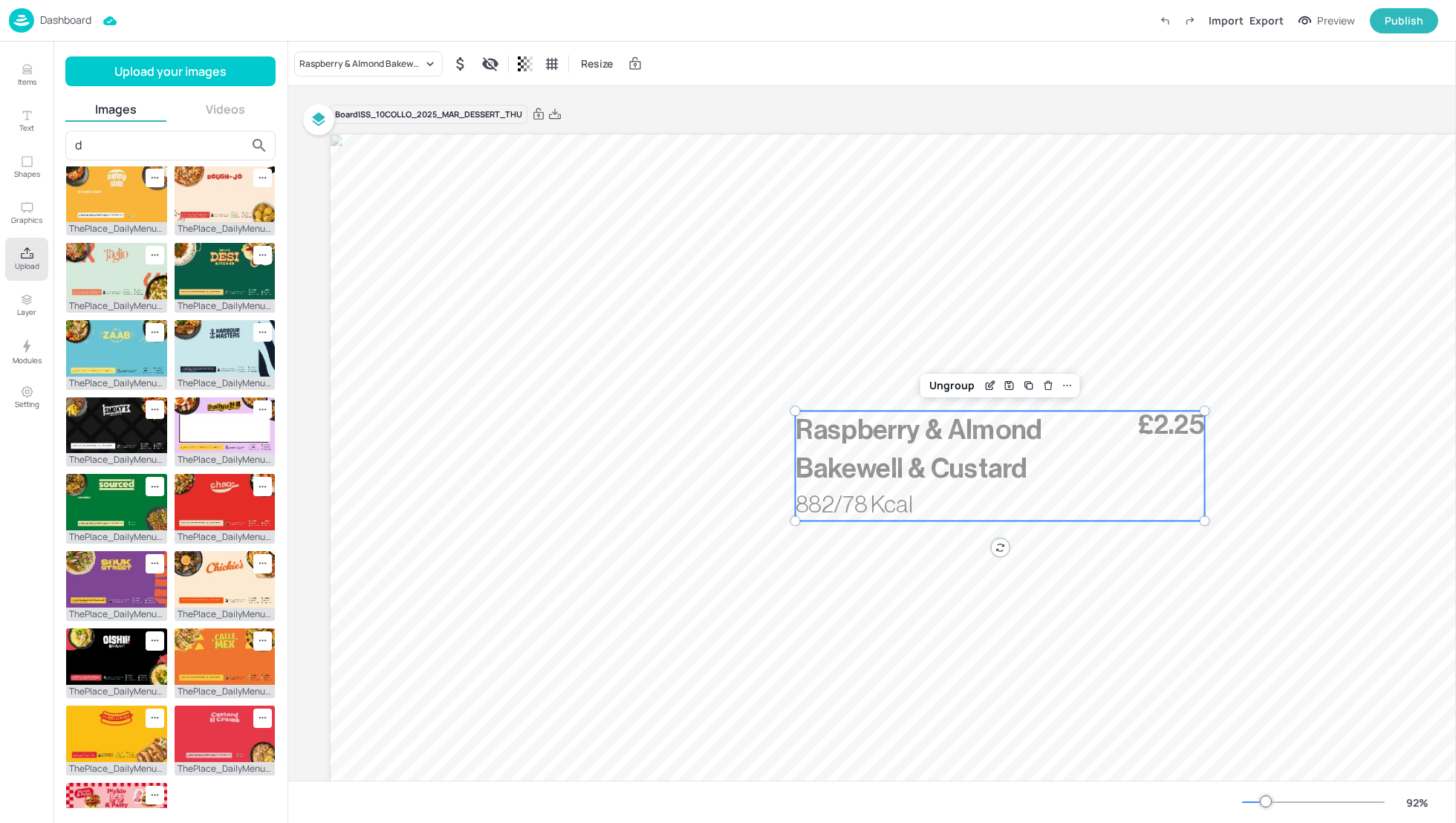
scroll to position [110, 0]
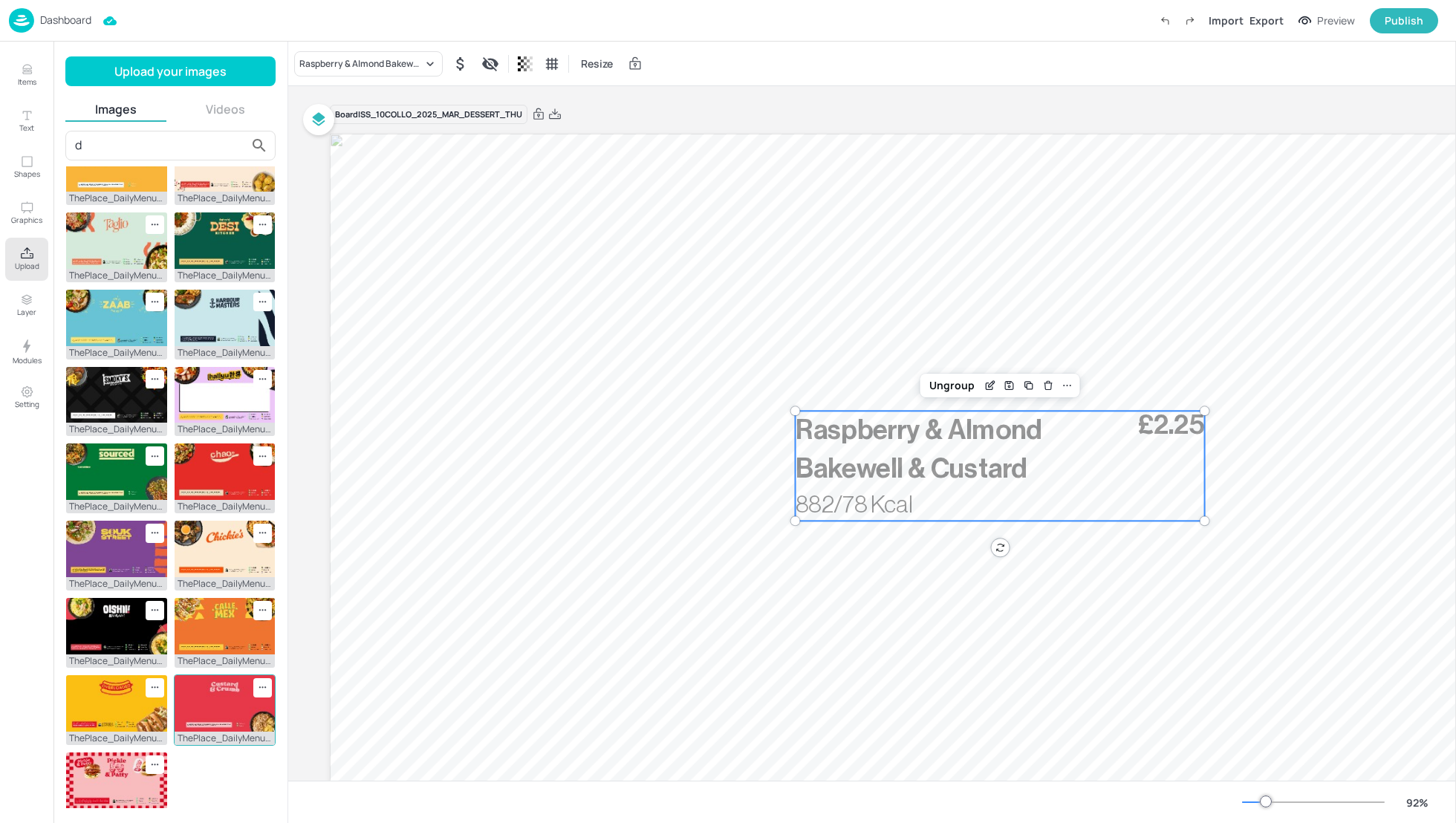
type input "d"
click at [211, 699] on img at bounding box center [225, 704] width 101 height 56
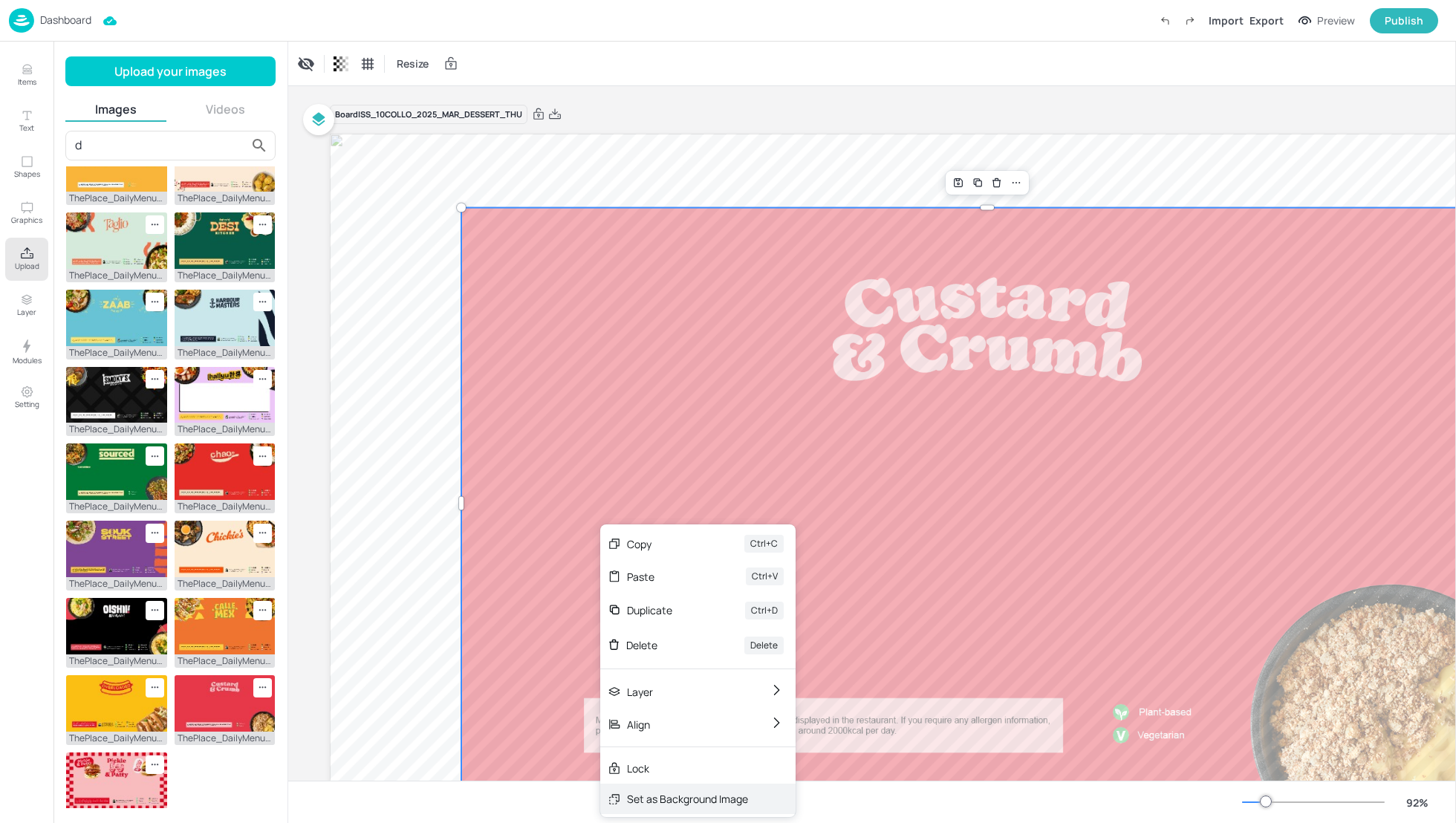
click at [658, 798] on div "Set as Background Image" at bounding box center [688, 799] width 121 height 16
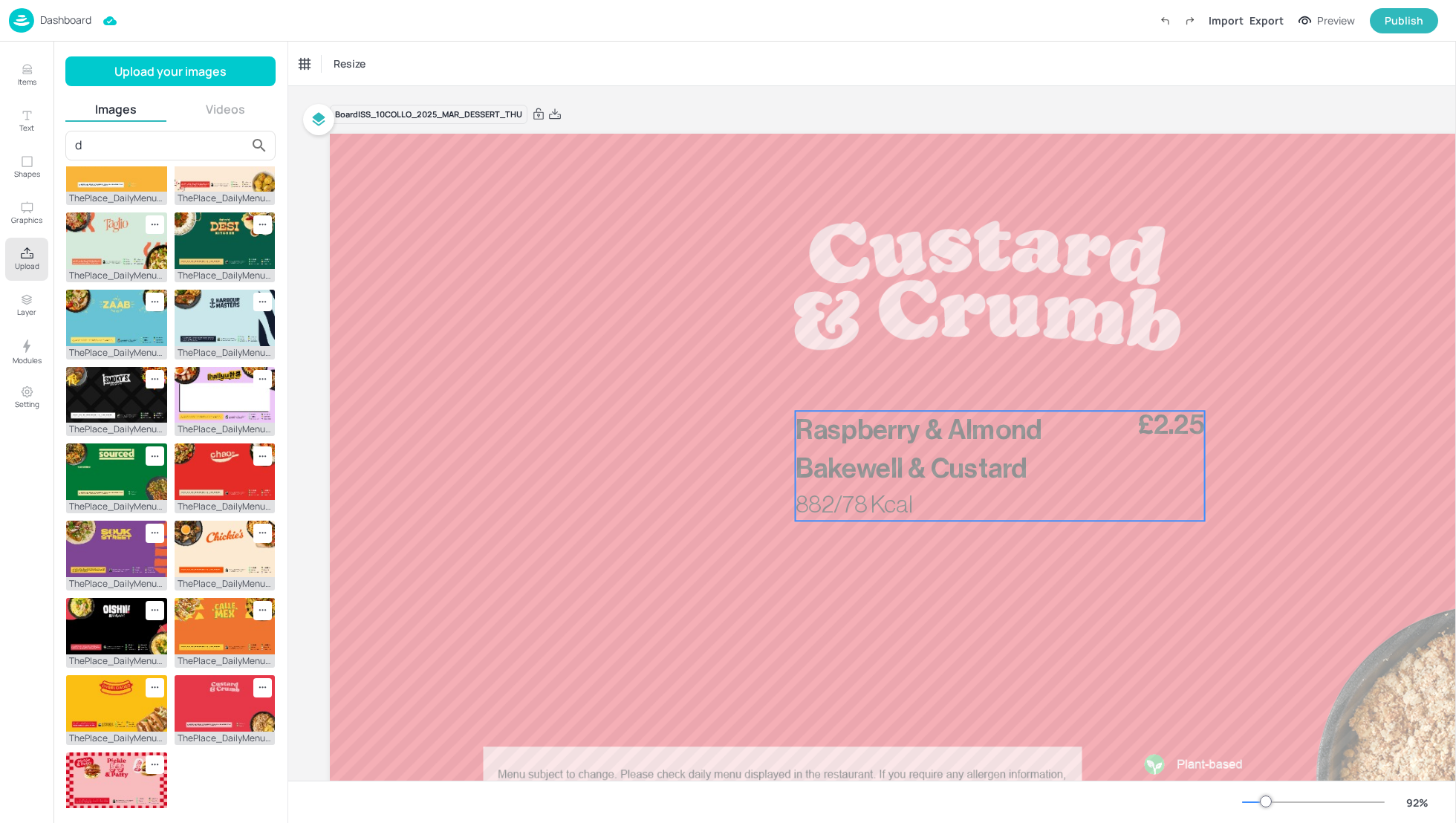
click at [880, 422] on span "Raspberry & Almond Bakewell & Custard" at bounding box center [918, 450] width 246 height 66
click at [35, 260] on button "Upload" at bounding box center [27, 260] width 43 height 43
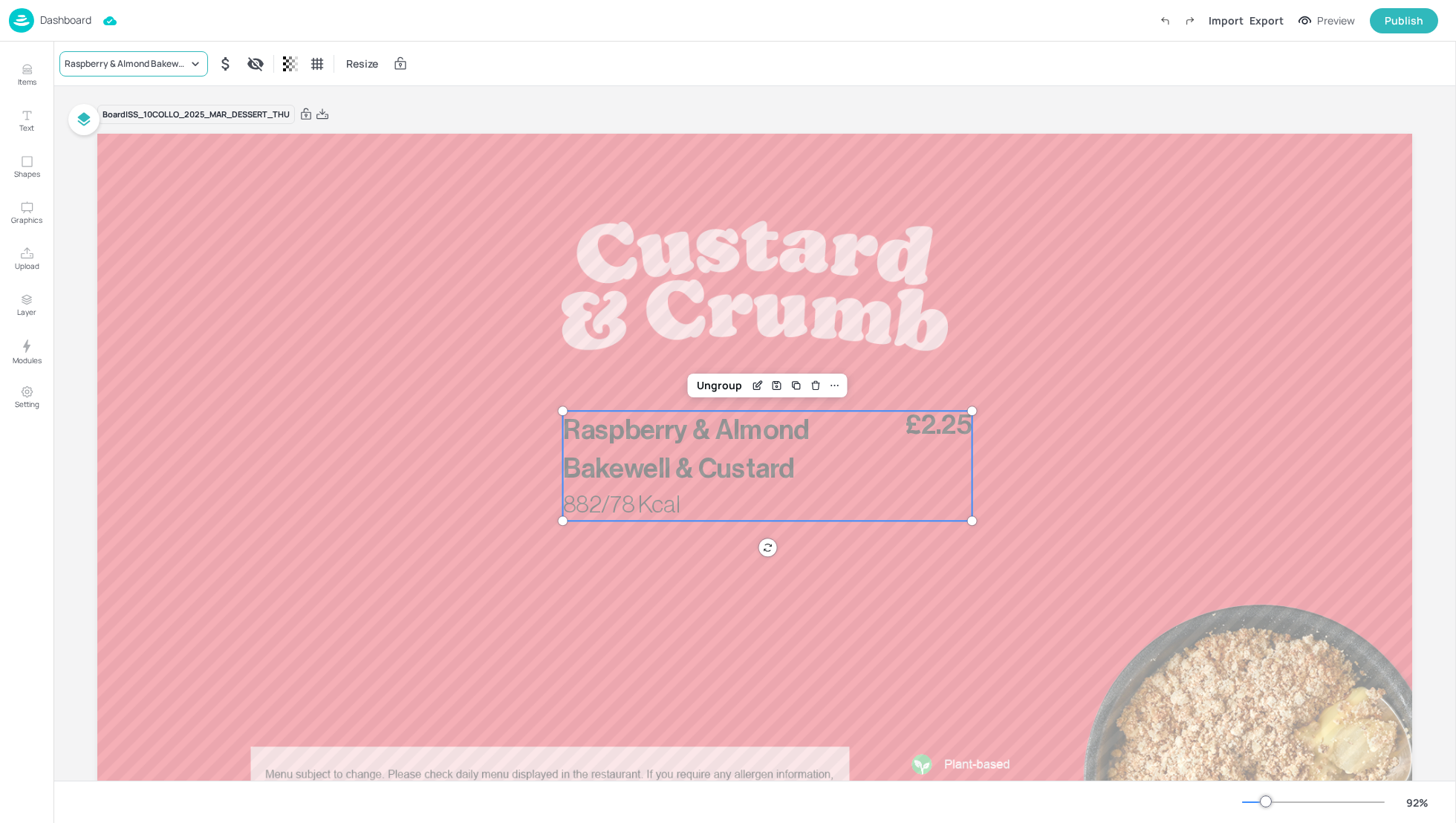
click at [138, 66] on div "Raspberry & Almond Bakewell & Custard" at bounding box center [126, 64] width 124 height 13
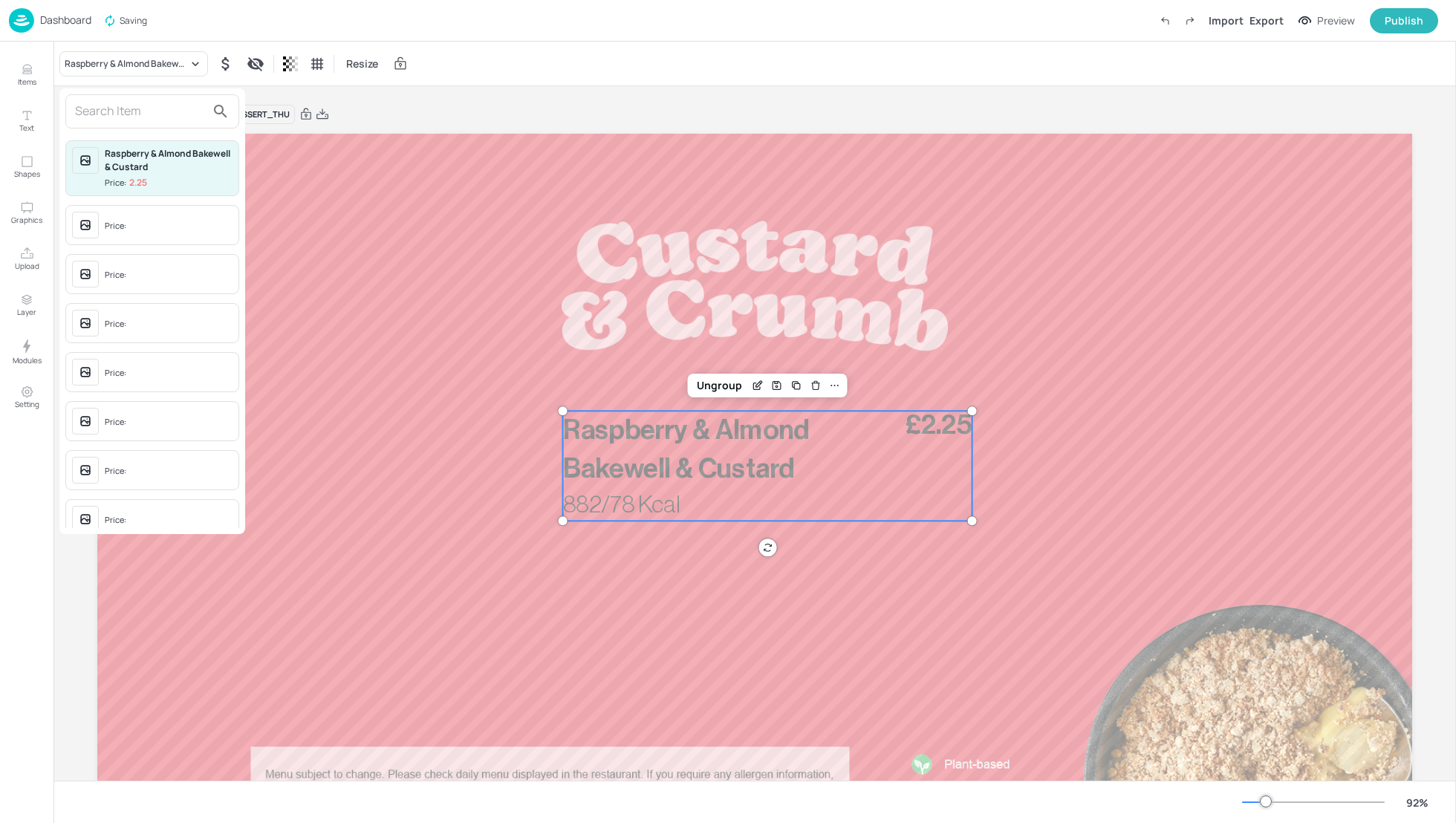
click at [134, 117] on input "text" at bounding box center [140, 111] width 131 height 24
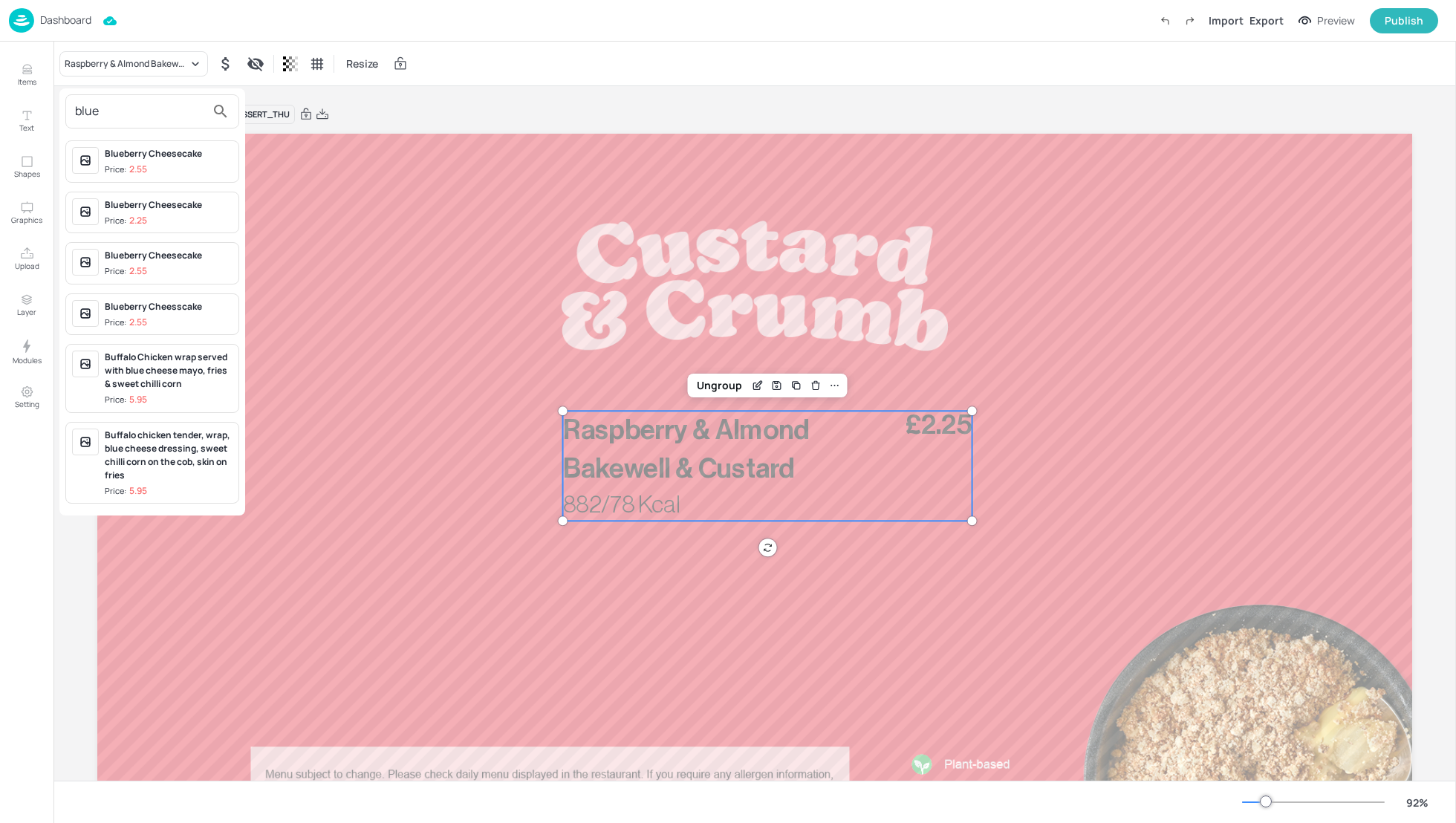
type input "blue"
click at [144, 158] on div "Blueberry Cheesecake" at bounding box center [168, 153] width 128 height 13
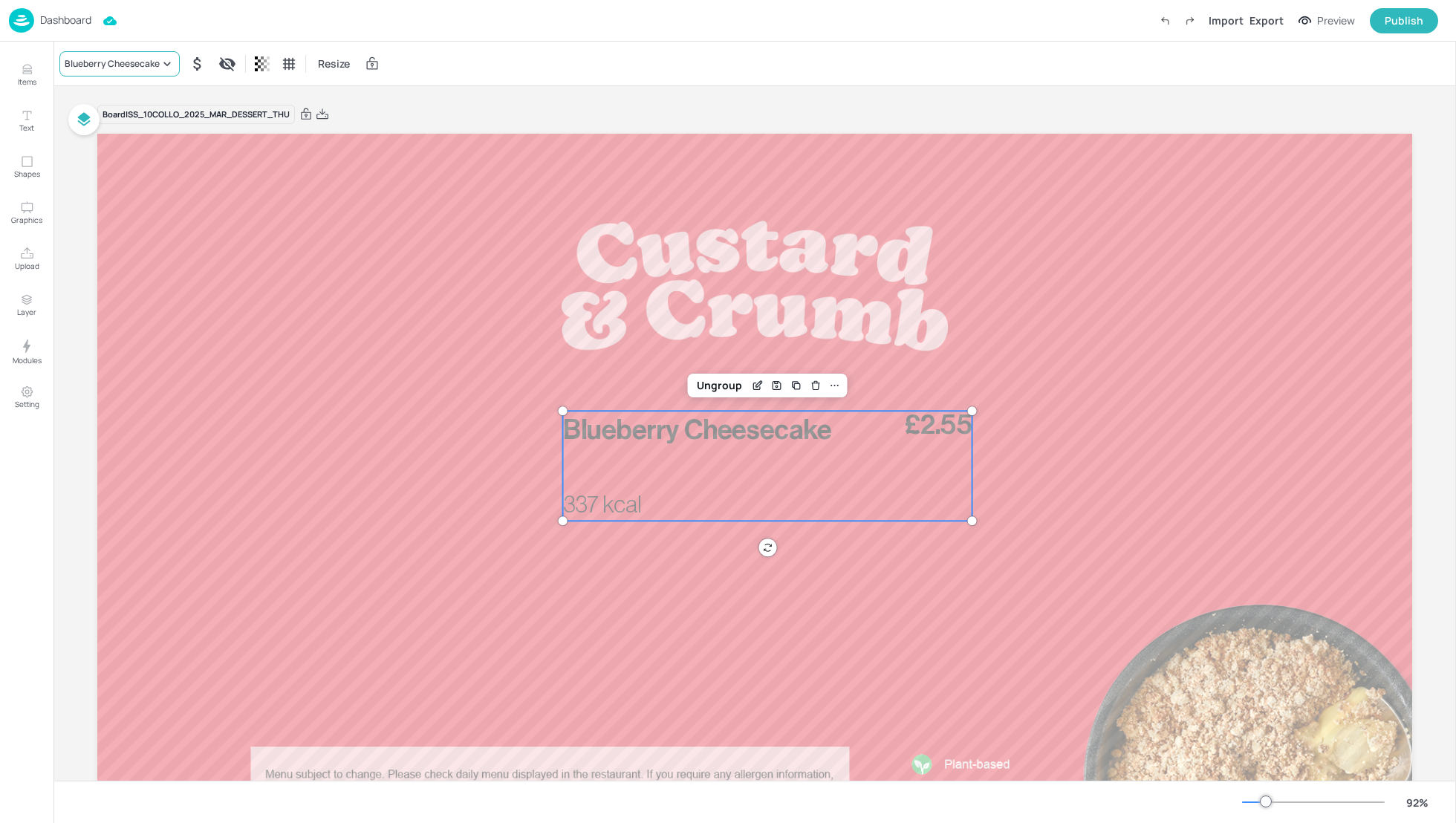
click at [93, 67] on div "Blueberry Cheesecake" at bounding box center [112, 64] width 95 height 13
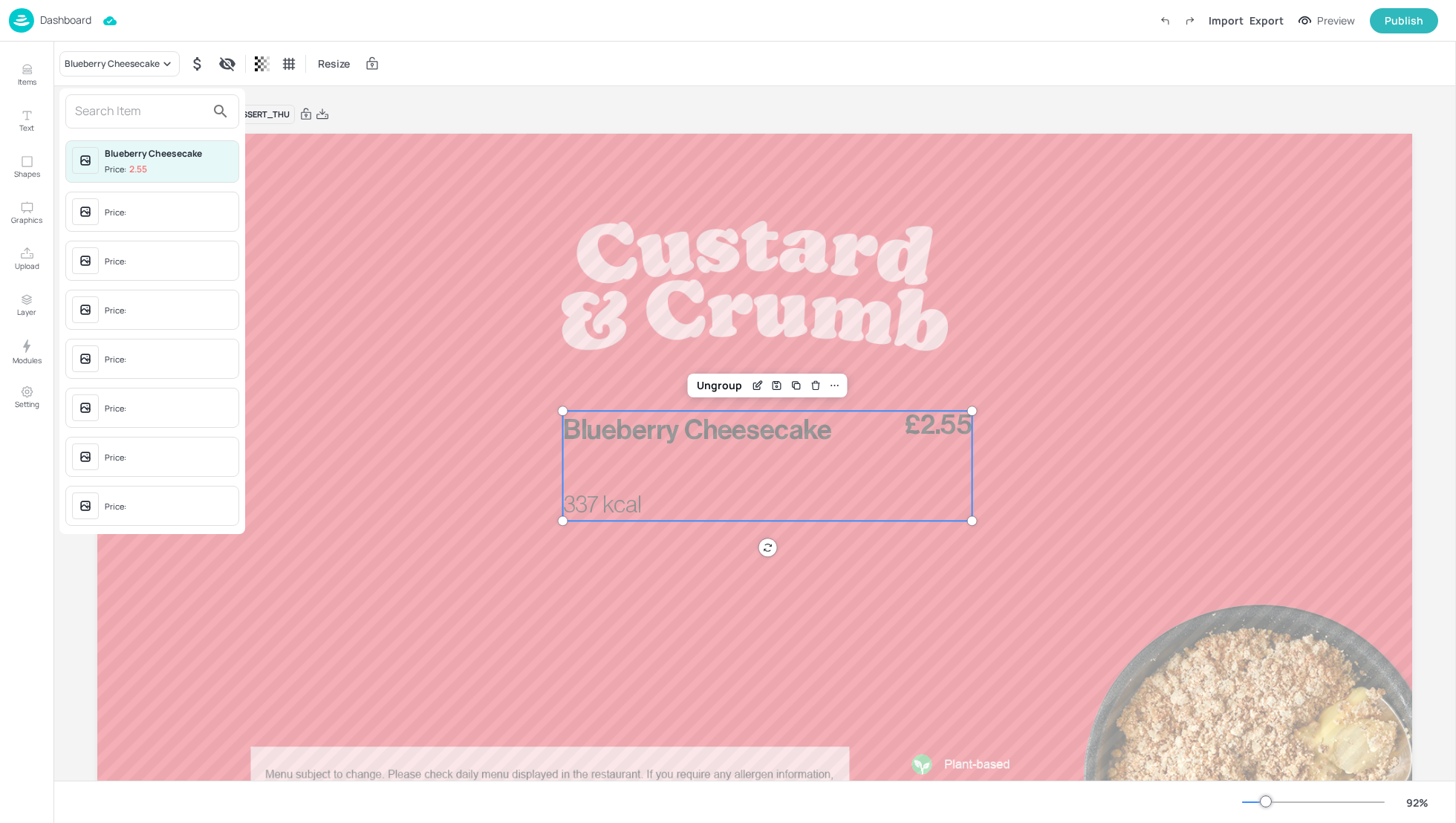
click at [104, 117] on input "text" at bounding box center [140, 111] width 131 height 24
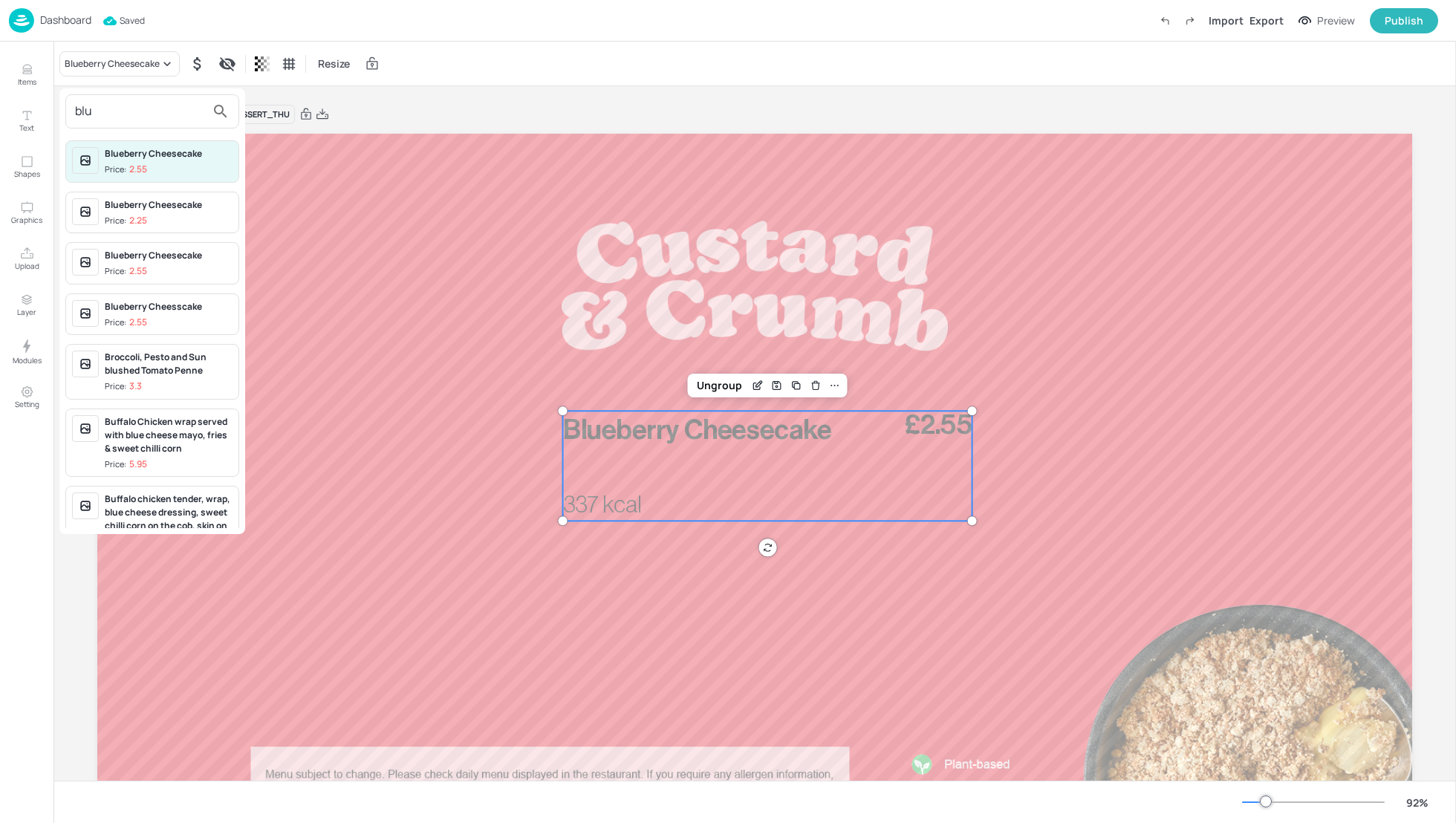
type input "blu"
click at [138, 266] on p "2.55" at bounding box center [138, 271] width 17 height 11
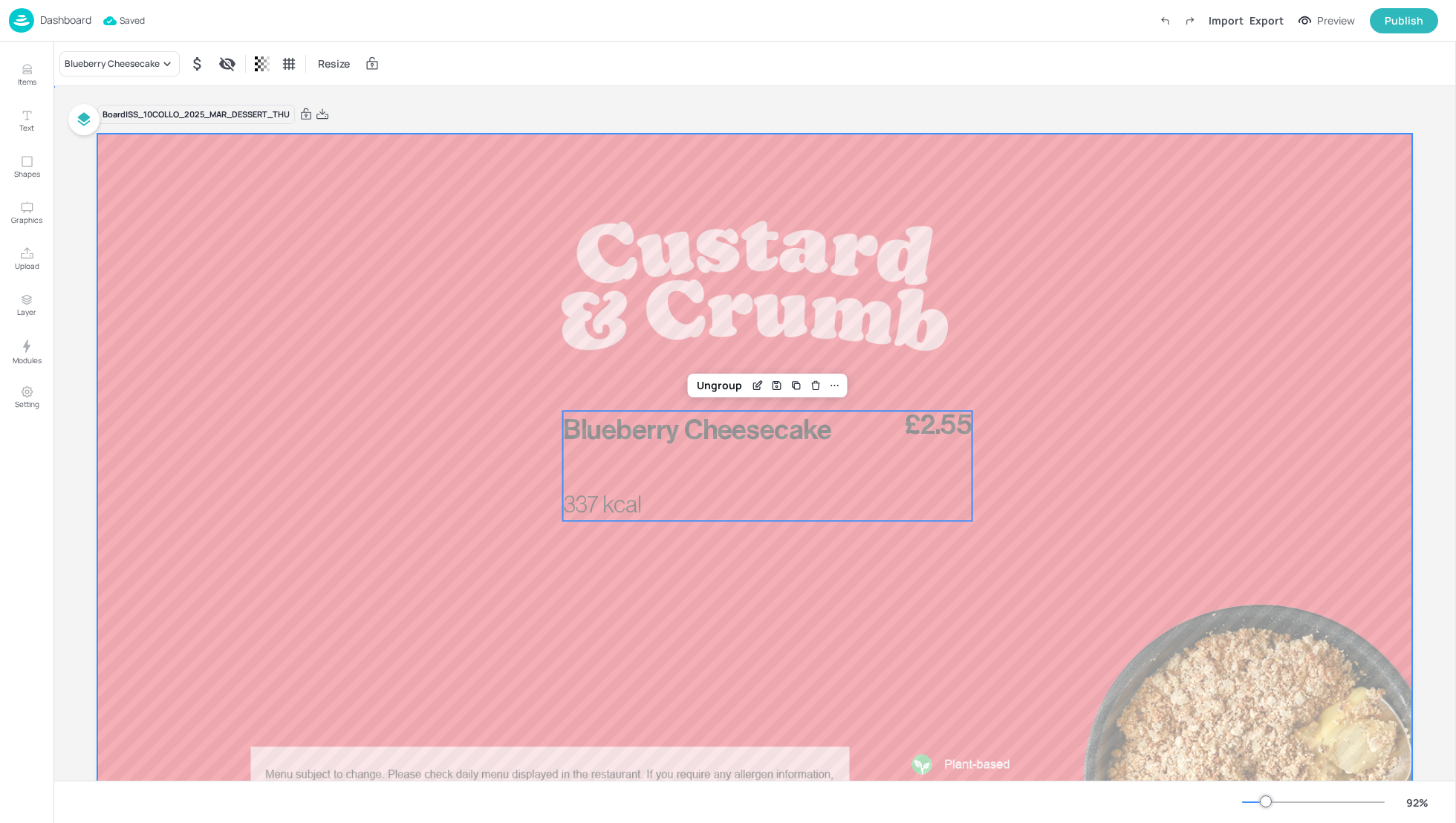
click at [1118, 502] on div at bounding box center [754, 504] width 1315 height 740
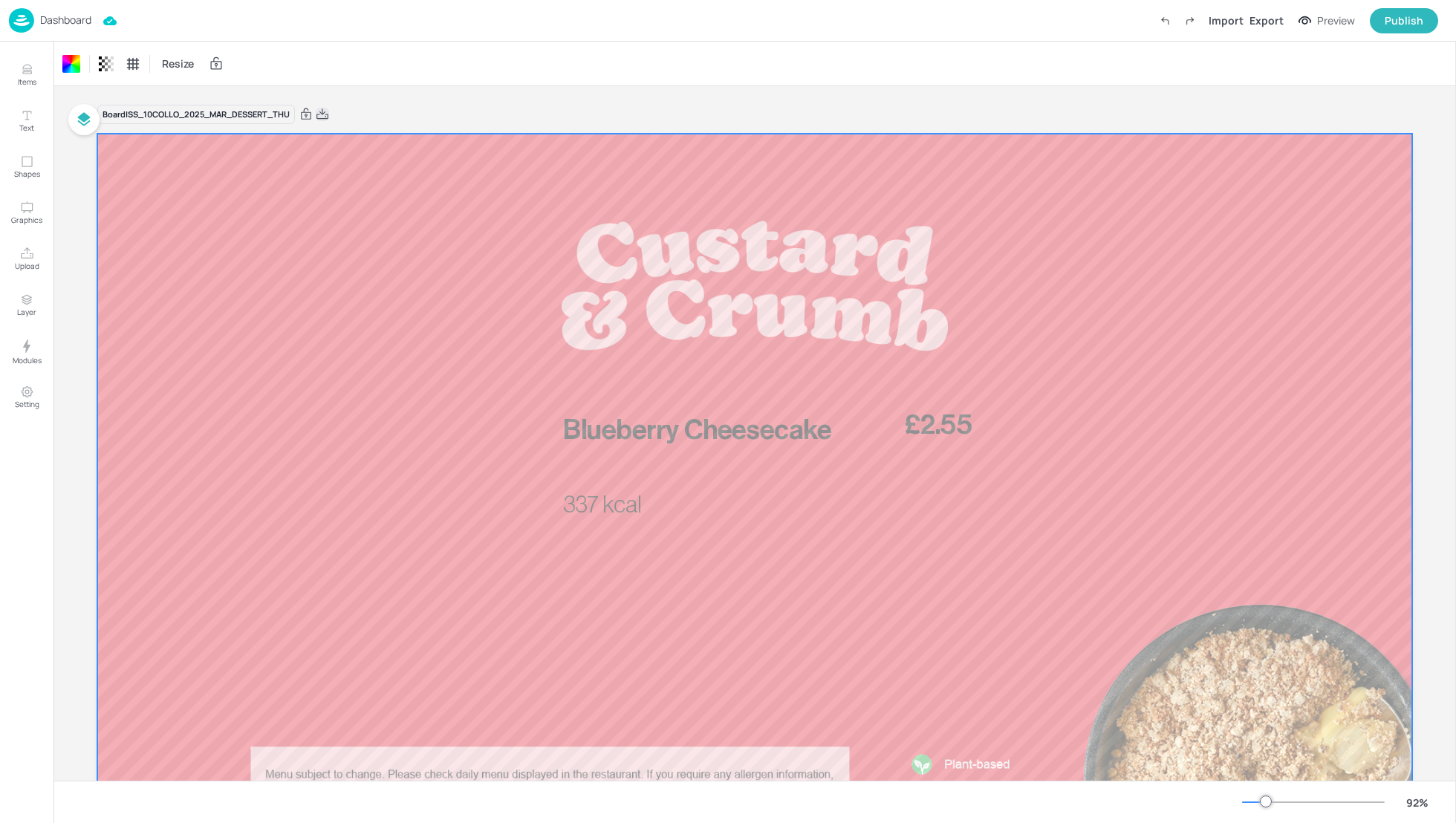
click at [327, 110] on icon at bounding box center [323, 114] width 13 height 15
